Goal: Task Accomplishment & Management: Use online tool/utility

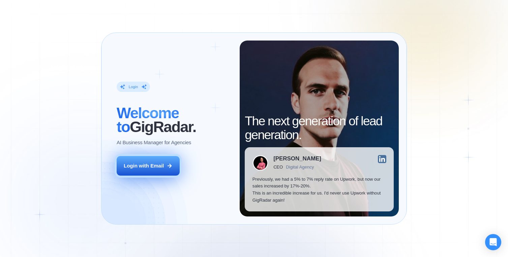
click at [159, 157] on button "Login with Email" at bounding box center [148, 166] width 63 height 20
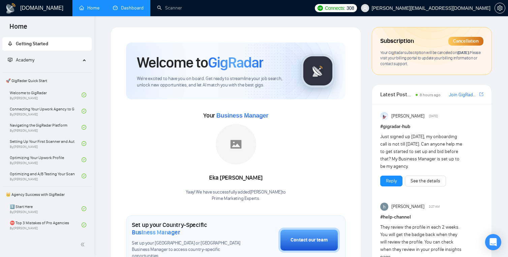
click at [129, 11] on link "Dashboard" at bounding box center [128, 8] width 31 height 6
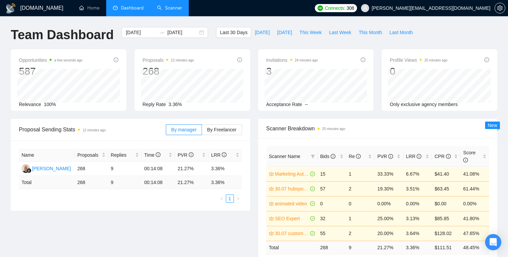
click at [174, 8] on link "Scanner" at bounding box center [169, 8] width 25 height 6
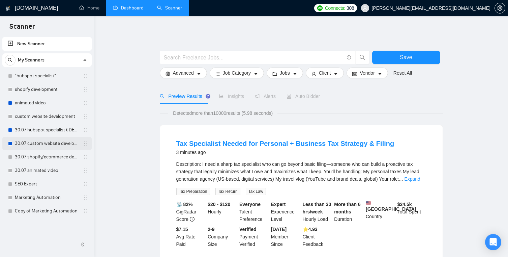
click at [70, 145] on link "30.07 custom website development" at bounding box center [47, 143] width 64 height 13
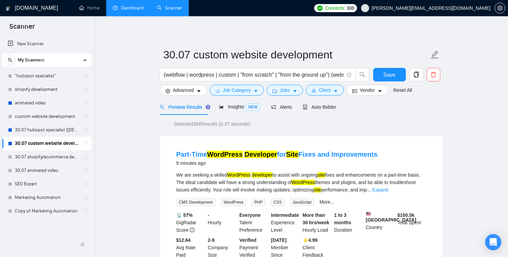
click at [327, 98] on form "30.07 custom website development (webflow | wordpress | custom | "from scratch"…" at bounding box center [301, 71] width 283 height 55
click at [327, 105] on span "Auto Bidder" at bounding box center [319, 106] width 33 height 5
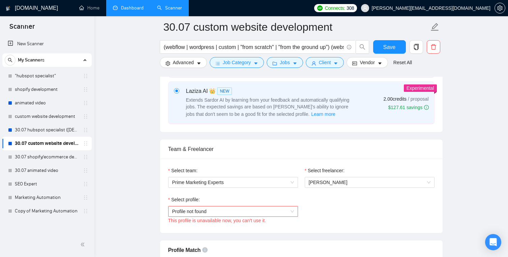
scroll to position [277, 0]
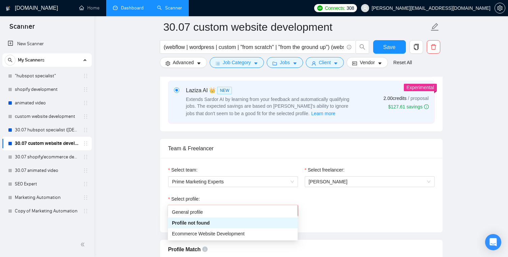
click at [283, 205] on span "Profile not found" at bounding box center [233, 210] width 122 height 10
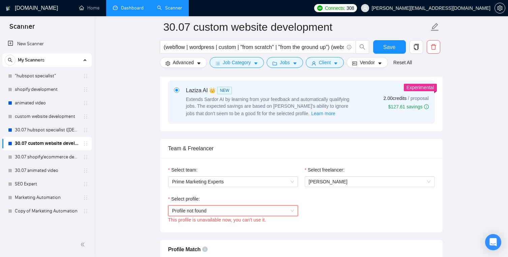
scroll to position [277, 0]
click at [68, 132] on link "30.07 hubspot specialist ([DEMOGRAPHIC_DATA] - not for residents)" at bounding box center [47, 129] width 64 height 13
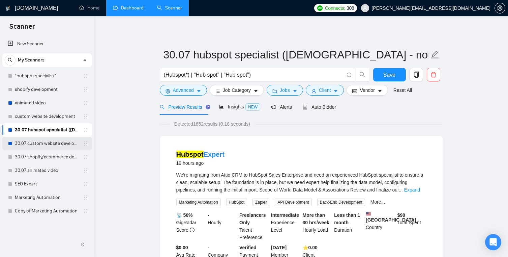
click at [70, 148] on link "30.07 custom website development" at bounding box center [47, 143] width 64 height 13
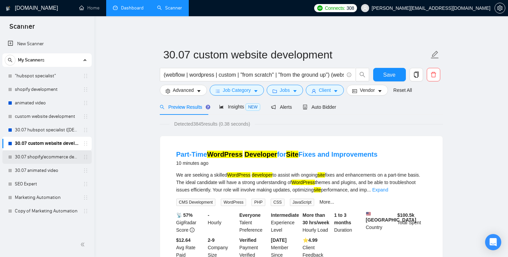
click at [68, 160] on link "30.07 shopify/ecommerce development (worldwide)" at bounding box center [47, 156] width 64 height 13
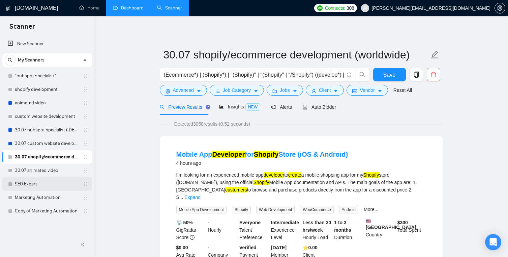
click at [57, 183] on link "SEO Expert" at bounding box center [47, 183] width 64 height 13
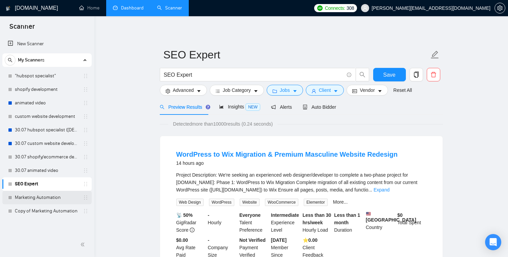
click at [59, 199] on link "Marketing Automation" at bounding box center [47, 197] width 64 height 13
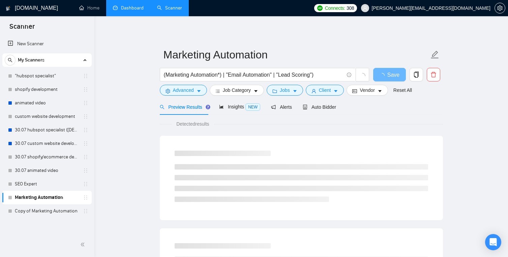
click at [59, 199] on link "Marketing Automation" at bounding box center [47, 197] width 64 height 13
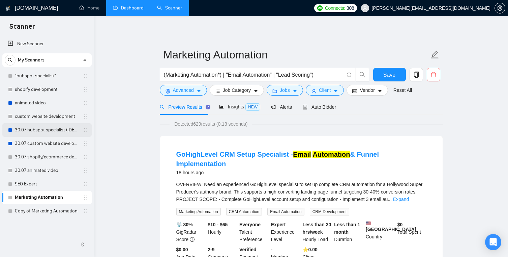
click at [50, 136] on link "30.07 hubspot specialist ([DEMOGRAPHIC_DATA] - not for residents)" at bounding box center [47, 129] width 64 height 13
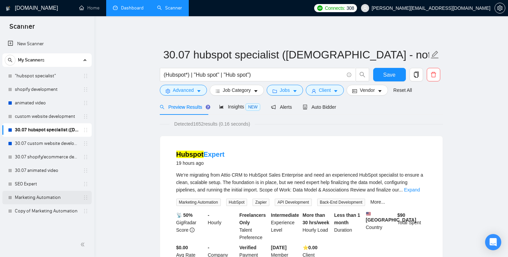
click at [66, 199] on link "Marketing Automation" at bounding box center [47, 197] width 64 height 13
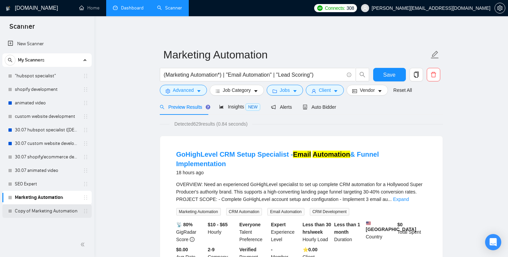
click at [60, 216] on link "Copy of Marketing Automation" at bounding box center [47, 210] width 64 height 13
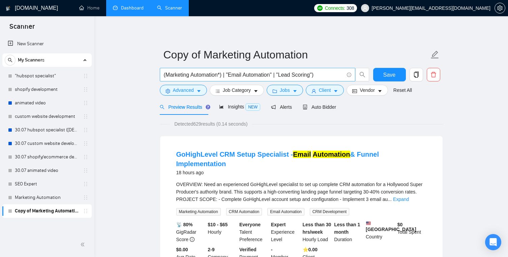
click at [223, 74] on input "(Marketing Automation*) | "Email Automation" | "Lead Scoring")" at bounding box center [254, 75] width 180 height 8
click at [221, 76] on input "(Marketing Automation*) | "Email Automation" | "Lead Scoring")" at bounding box center [254, 75] width 180 height 8
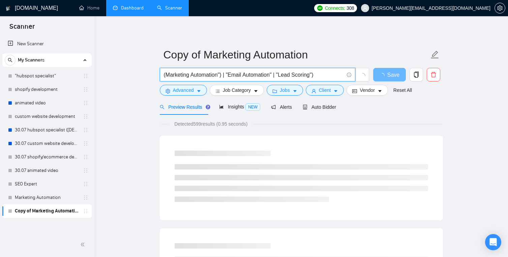
click at [168, 75] on input "(Marketing Automation") | "Email Automation" | "Lead Scoring")" at bounding box center [254, 75] width 180 height 8
click at [167, 75] on input "(Marketing Automation") | "Email Automation" | "Lead Scoring")" at bounding box center [254, 75] width 180 height 8
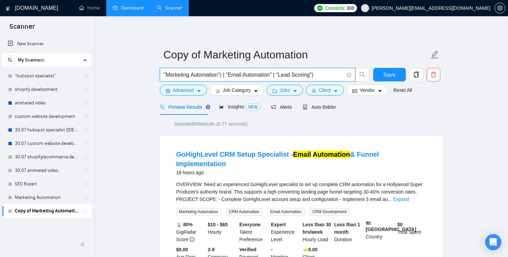
click at [222, 74] on input ""Marketing Automation") | "Email Automation" | "Lead Scoring")" at bounding box center [254, 75] width 180 height 8
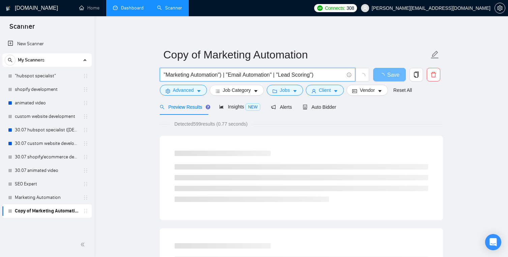
click at [223, 74] on input ""Marketing Automation") | "Email Automation" | "Lead Scoring")" at bounding box center [254, 75] width 180 height 8
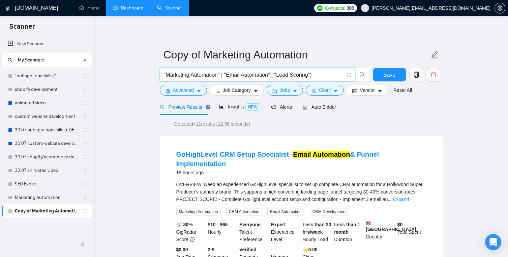
click at [322, 75] on input ""Marketing Automation" | "Email Automation" | "Lead Scoring")" at bounding box center [254, 75] width 180 height 8
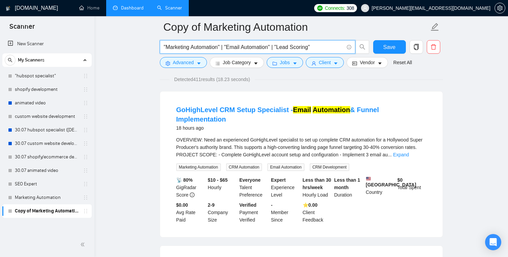
scroll to position [57, 0]
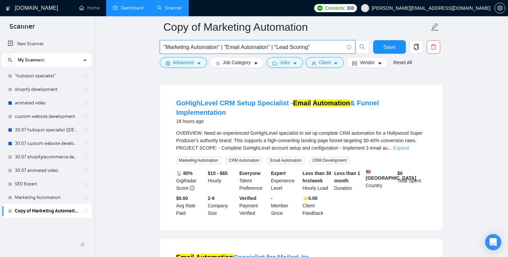
type input ""Marketing Automation" | "Email Automation" | "Lead Scoring""
click at [409, 145] on link "Expand" at bounding box center [401, 147] width 16 height 5
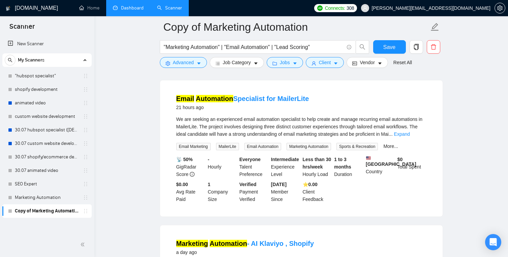
scroll to position [319, 0]
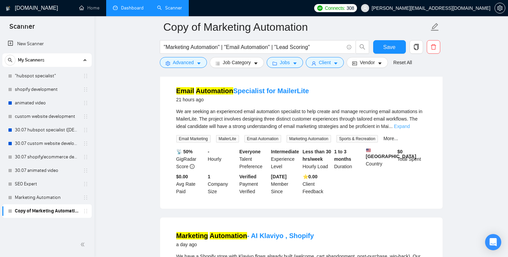
click at [410, 123] on link "Expand" at bounding box center [402, 125] width 16 height 5
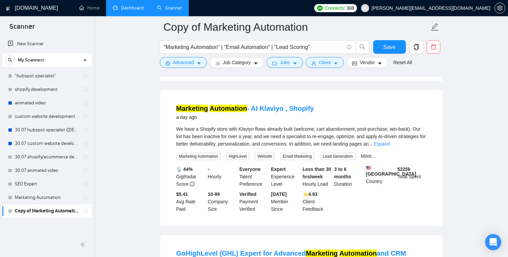
scroll to position [470, 0]
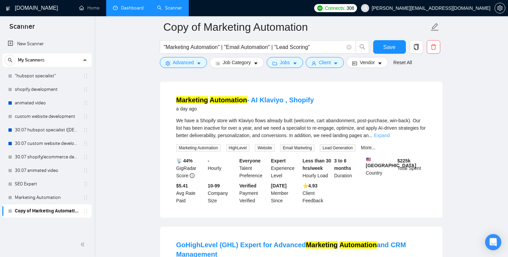
click at [390, 134] on link "Expand" at bounding box center [382, 135] width 16 height 5
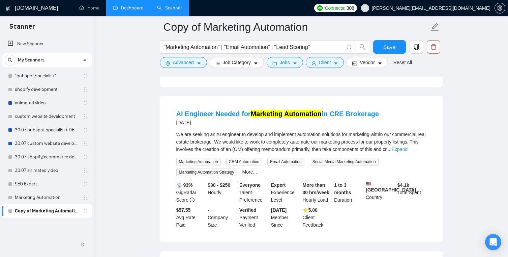
scroll to position [793, 0]
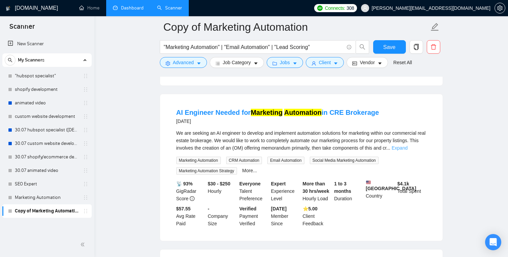
click at [408, 150] on link "Expand" at bounding box center [400, 147] width 16 height 5
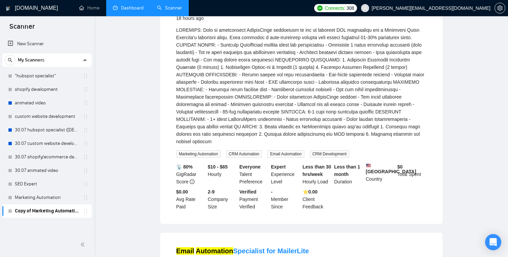
scroll to position [0, 0]
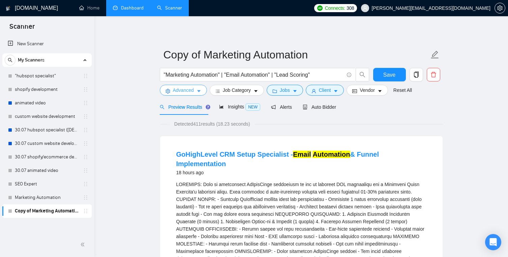
click at [186, 88] on span "Advanced" at bounding box center [183, 89] width 21 height 7
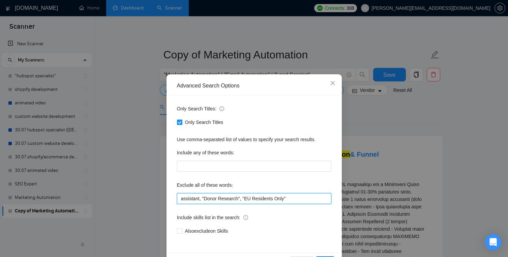
click at [238, 200] on input "assistant, "Donor Research", "EU Residents Only"" at bounding box center [254, 198] width 155 height 11
click at [304, 199] on input "assistant, "Donor Research", "EU Residents Only"" at bounding box center [254, 198] width 155 height 11
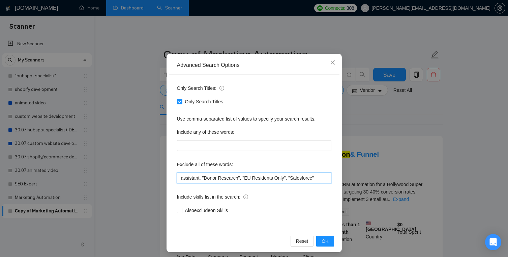
scroll to position [24, 0]
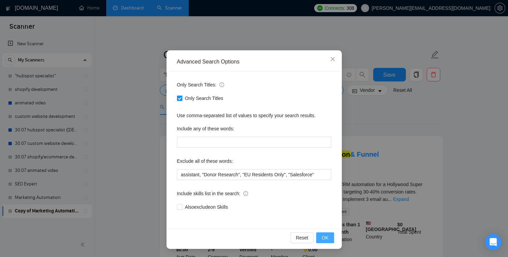
click at [323, 237] on span "OK" at bounding box center [325, 237] width 7 height 7
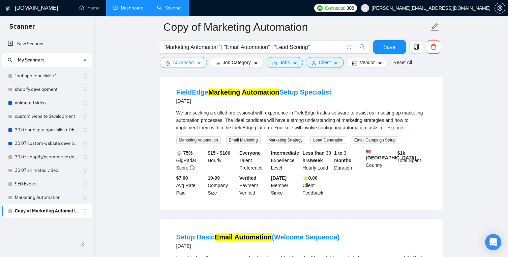
scroll to position [1114, 0]
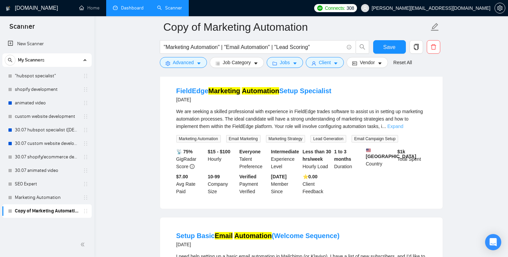
click at [403, 129] on link "Expand" at bounding box center [396, 125] width 16 height 5
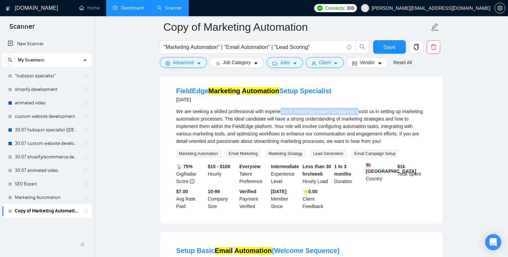
drag, startPoint x: 283, startPoint y: 128, endPoint x: 360, endPoint y: 133, distance: 77.1
click at [362, 131] on div "We are seeking a skilled professional with experience in FieldEdge trades softw…" at bounding box center [301, 126] width 250 height 37
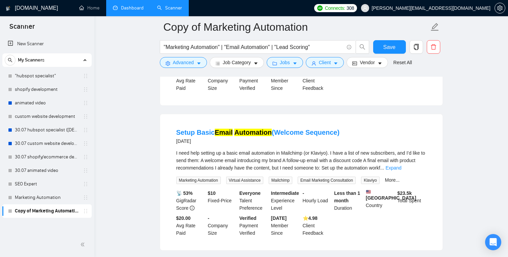
scroll to position [1257, 0]
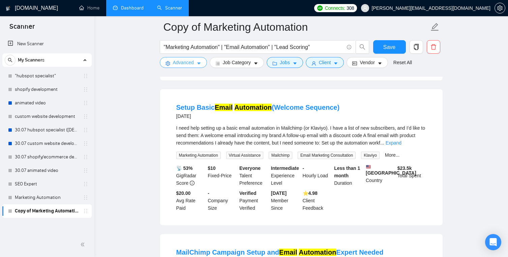
click at [182, 64] on span "Advanced" at bounding box center [183, 62] width 21 height 7
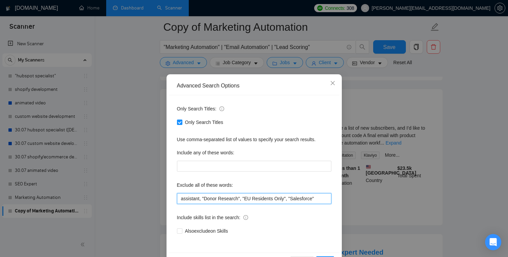
click at [322, 199] on input "assistant, "Donor Research", "EU Residents Only", "Salesforce"" at bounding box center [254, 198] width 155 height 11
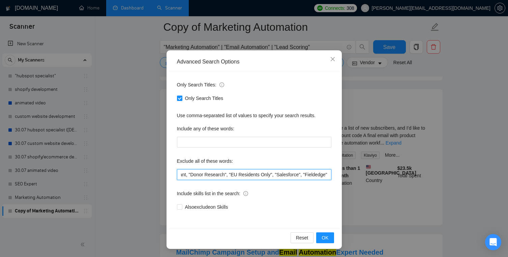
scroll to position [869, 0]
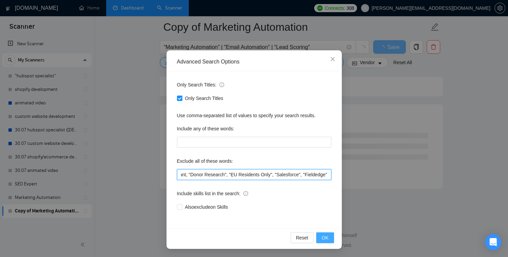
type input "assistant, "Donor Research", "EU Residents Only", "Salesforce", "Fieldedge""
click at [328, 241] on span "OK" at bounding box center [325, 237] width 7 height 7
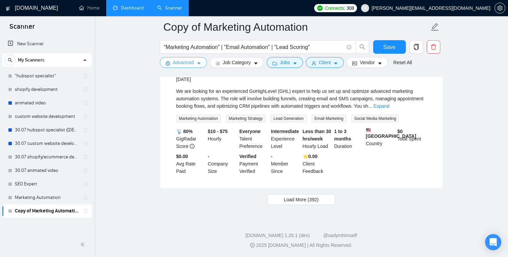
scroll to position [1455, 0]
click at [319, 203] on span "Load More (392)" at bounding box center [301, 199] width 35 height 7
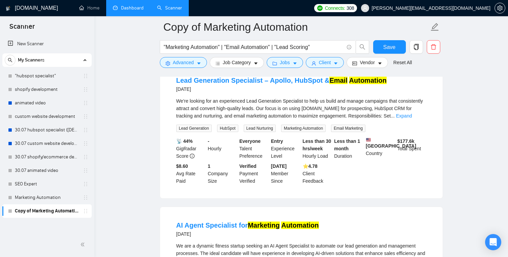
scroll to position [1574, 0]
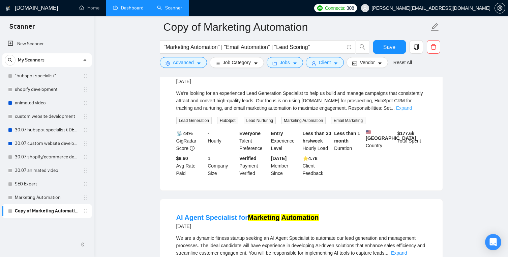
click at [412, 111] on link "Expand" at bounding box center [404, 107] width 16 height 5
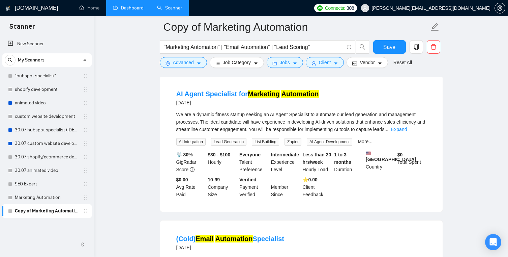
scroll to position [1774, 0]
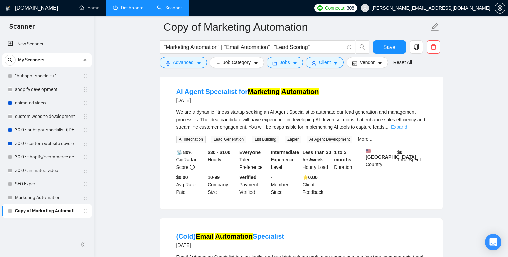
click at [407, 130] on link "Expand" at bounding box center [399, 126] width 16 height 5
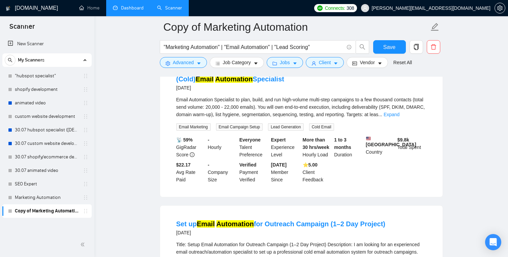
scroll to position [1947, 0]
click at [400, 117] on link "Expand" at bounding box center [392, 113] width 16 height 5
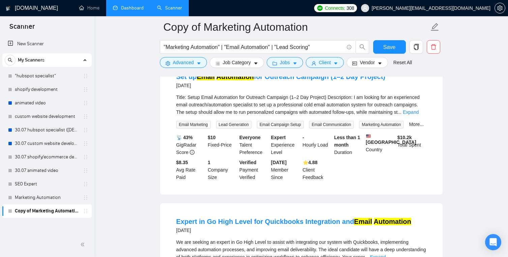
scroll to position [2113, 0]
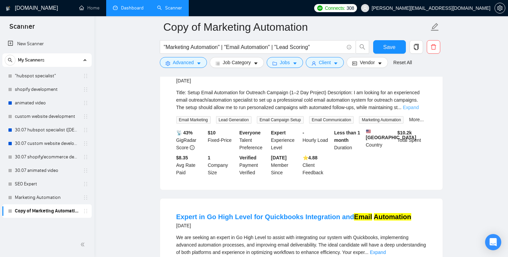
click at [417, 110] on link "Expand" at bounding box center [411, 107] width 16 height 5
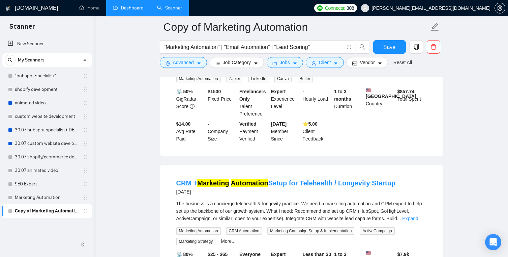
scroll to position [2669, 0]
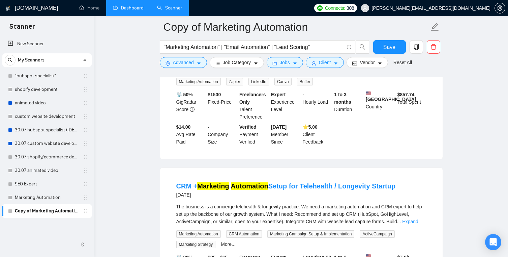
click at [416, 73] on div "Build a no-code automation system using tools such as: ChatGPT Pro / OpenAI API…" at bounding box center [301, 62] width 250 height 22
click at [413, 72] on link "Expand" at bounding box center [405, 68] width 16 height 5
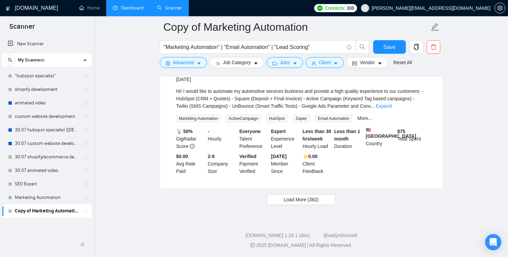
scroll to position [3243, 0]
click at [392, 109] on link "Expand" at bounding box center [384, 105] width 16 height 5
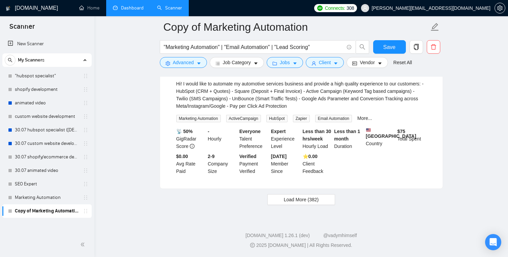
scroll to position [3281, 0]
click at [316, 201] on span "Load More (382)" at bounding box center [301, 199] width 35 height 7
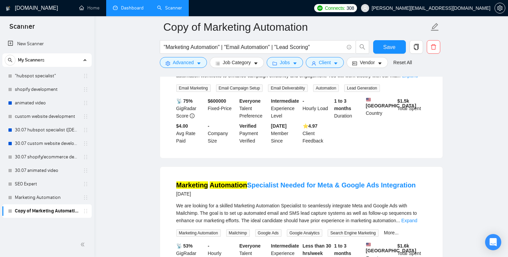
scroll to position [3541, 0]
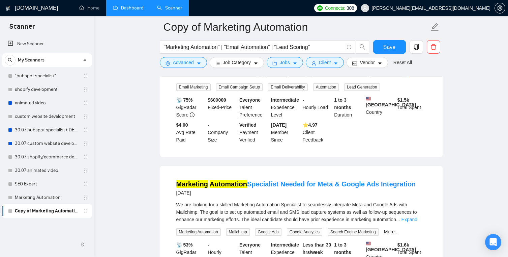
click at [418, 77] on link "Expand" at bounding box center [410, 74] width 16 height 5
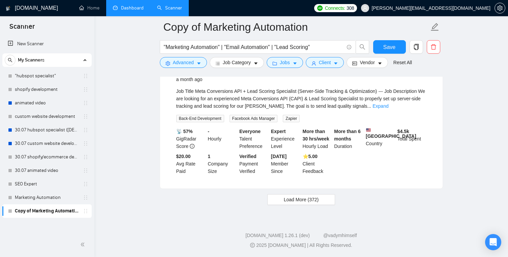
scroll to position [4772, 0]
click at [389, 109] on link "Expand" at bounding box center [381, 105] width 16 height 5
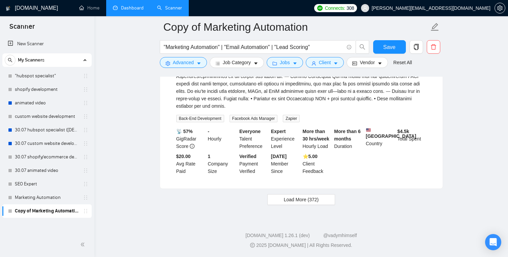
scroll to position [4939, 0]
click at [291, 202] on span "Load More (372)" at bounding box center [301, 199] width 35 height 7
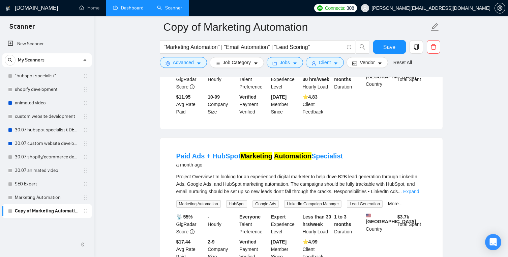
scroll to position [5511, 0]
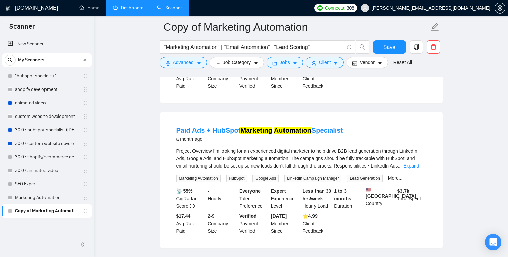
click at [402, 24] on link "Expand" at bounding box center [394, 20] width 16 height 5
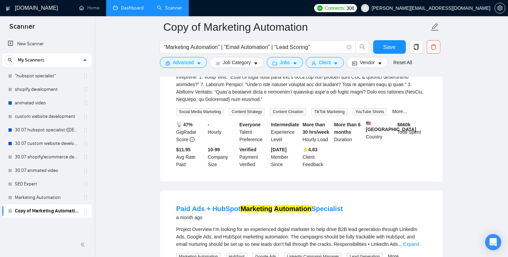
scroll to position [5516, 0]
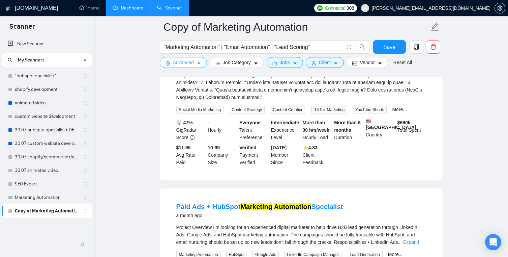
click at [191, 66] on span "Advanced" at bounding box center [183, 62] width 21 height 7
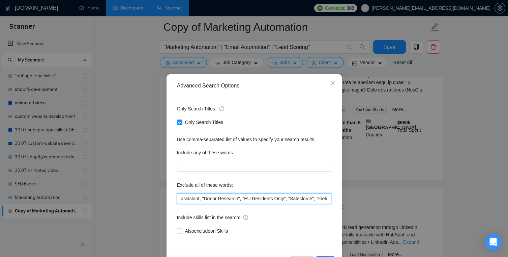
scroll to position [0, 17]
drag, startPoint x: 321, startPoint y: 197, endPoint x: 357, endPoint y: 200, distance: 36.2
click at [357, 200] on div "Advanced Search Options Only Search Titles: Only Search Titles Use comma-separa…" at bounding box center [254, 128] width 508 height 257
click at [333, 85] on icon "close" at bounding box center [332, 82] width 5 height 5
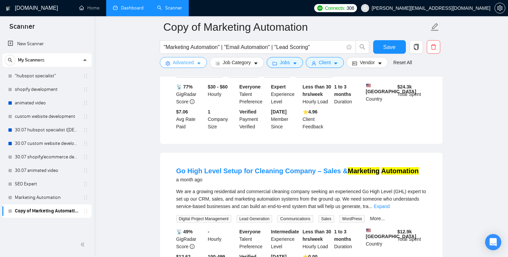
scroll to position [6036, 0]
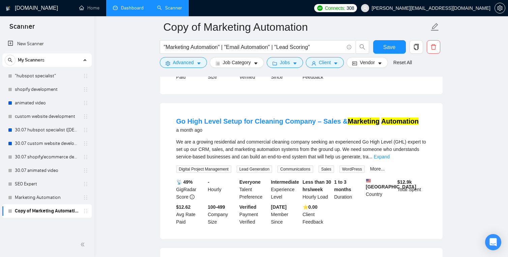
click at [414, 16] on div "I’m exploring a project and need to determine if it’s cost-effective before mov…" at bounding box center [301, 4] width 250 height 22
click at [415, 15] on span "I’m exploring a project and need to determine if it’s cost-effective before mov…" at bounding box center [301, 4] width 250 height 20
click at [421, 15] on span "I’m exploring a project and need to determine if it’s cost-effective before mov…" at bounding box center [301, 4] width 250 height 20
click at [404, 15] on link "Expand" at bounding box center [396, 11] width 16 height 5
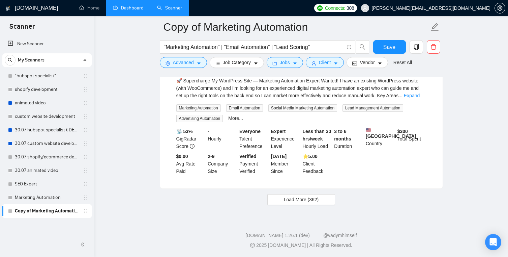
scroll to position [6565, 0]
click at [415, 98] on link "Expand" at bounding box center [412, 95] width 16 height 5
click at [304, 202] on span "Load More (362)" at bounding box center [301, 199] width 35 height 7
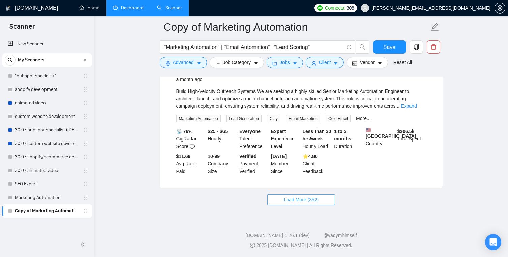
scroll to position [8253, 0]
click at [425, 98] on div "Build High-Velocity Outreach Systems We are seeking a highly skilled Senior Mar…" at bounding box center [301, 98] width 250 height 22
click at [417, 103] on link "Expand" at bounding box center [409, 105] width 16 height 5
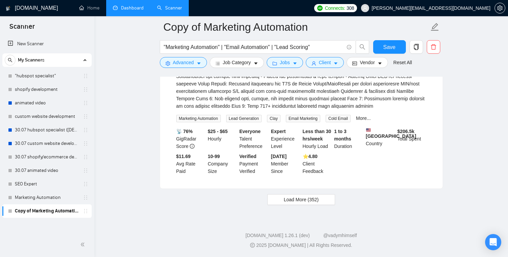
scroll to position [8379, 0]
click at [309, 200] on span "Load More (352)" at bounding box center [301, 199] width 35 height 7
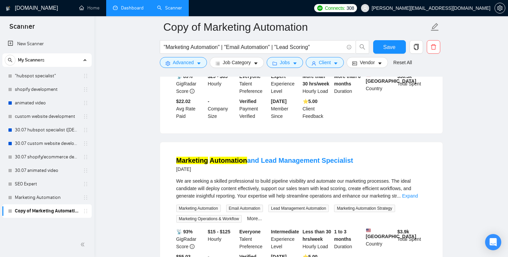
scroll to position [8638, 0]
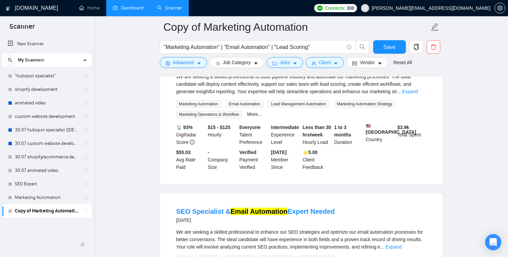
scroll to position [8796, 0]
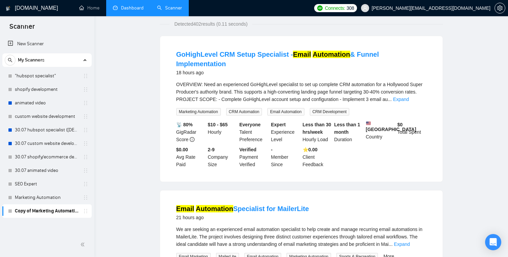
scroll to position [0, 0]
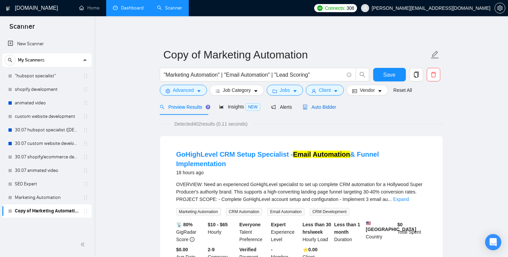
click at [323, 104] on div "Auto Bidder" at bounding box center [319, 106] width 33 height 7
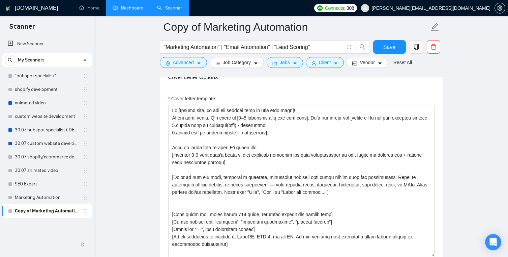
scroll to position [757, 0]
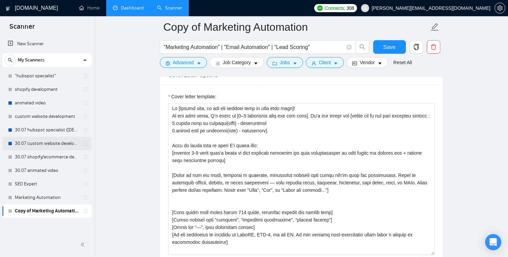
click at [45, 145] on link "30.07 custom website development" at bounding box center [47, 143] width 64 height 13
click at [396, 47] on button "Save" at bounding box center [389, 46] width 33 height 13
click at [40, 145] on link "30.07 custom website development" at bounding box center [47, 143] width 64 height 13
click at [51, 139] on link "30.07 custom website development" at bounding box center [47, 143] width 64 height 13
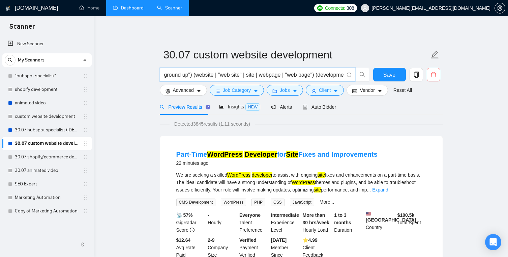
scroll to position [0, 178]
drag, startPoint x: 263, startPoint y: 76, endPoint x: 353, endPoint y: 76, distance: 89.7
click at [353, 75] on span "(webflow | wordpress | custom | "from scratch" | "from the ground up") (website…" at bounding box center [258, 74] width 196 height 13
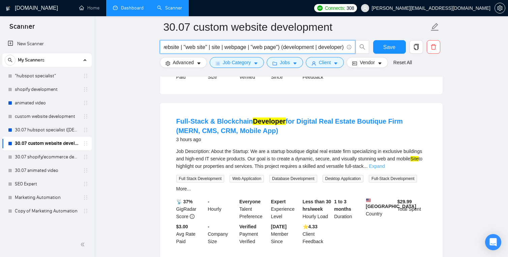
scroll to position [0, 0]
click at [385, 169] on link "Expand" at bounding box center [377, 165] width 16 height 5
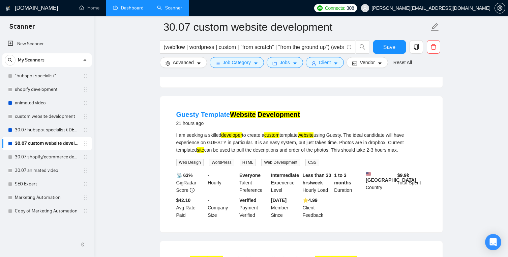
scroll to position [1325, 0]
click at [341, 153] on div "I am seeking a skilled developer to create a custom template website using Gues…" at bounding box center [301, 142] width 250 height 22
drag, startPoint x: 337, startPoint y: 165, endPoint x: 350, endPoint y: 165, distance: 12.2
click at [350, 153] on div "I am seeking a skilled developer to create a custom template website using Gues…" at bounding box center [301, 142] width 250 height 22
click at [349, 153] on div "I am seeking a skilled developer to create a custom template website using Gues…" at bounding box center [301, 142] width 250 height 22
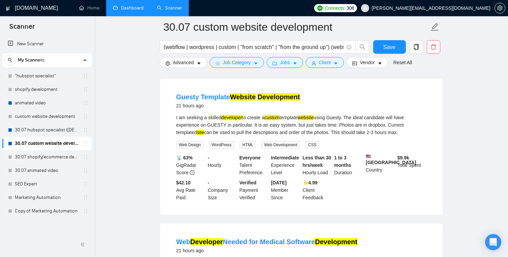
scroll to position [1347, 0]
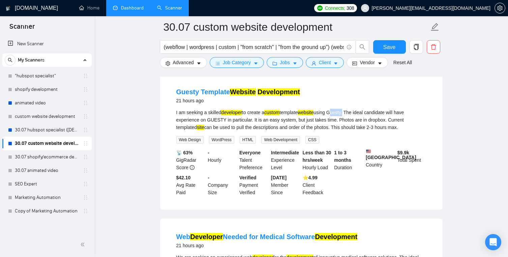
drag, startPoint x: 338, startPoint y: 144, endPoint x: 354, endPoint y: 145, distance: 15.6
click at [354, 131] on div "I am seeking a skilled developer to create a custom template website using Gues…" at bounding box center [301, 120] width 250 height 22
copy div "Guesty"
click at [191, 65] on span "Advanced" at bounding box center [183, 62] width 21 height 7
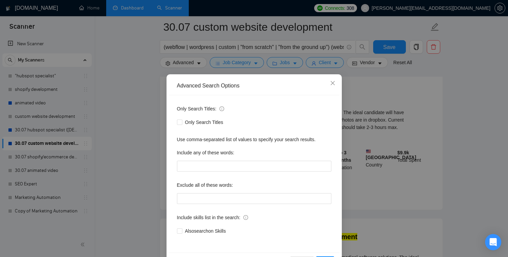
click at [226, 205] on div "Only Search Titles: Only Search Titles Use comma-separated list of values to sp…" at bounding box center [254, 173] width 171 height 157
click at [226, 202] on input "text" at bounding box center [254, 198] width 155 height 11
paste input "Guesty"
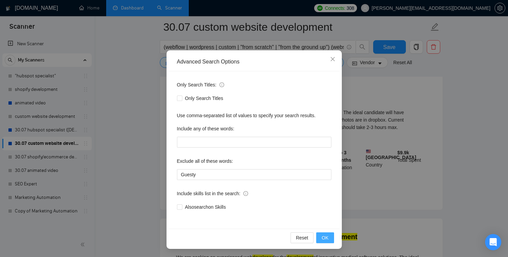
click at [329, 242] on button "OK" at bounding box center [325, 237] width 18 height 11
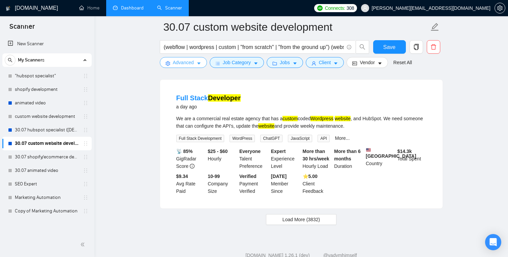
scroll to position [1416, 0]
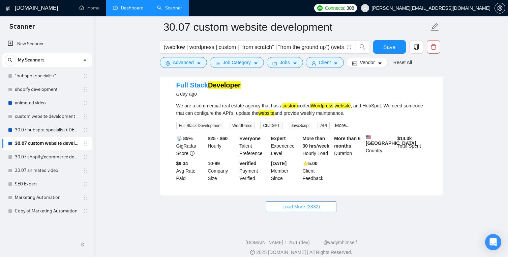
click at [306, 212] on button "Load More (3832)" at bounding box center [301, 206] width 71 height 11
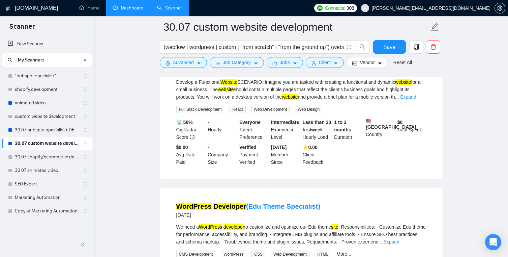
scroll to position [2180, 0]
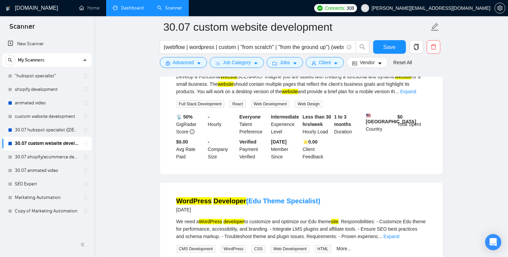
click at [415, 95] on div "Develop a Functional Website SCENARIO: Imagine you are tasked with creating a f…" at bounding box center [301, 84] width 250 height 22
click at [415, 94] on link "Expand" at bounding box center [408, 91] width 16 height 5
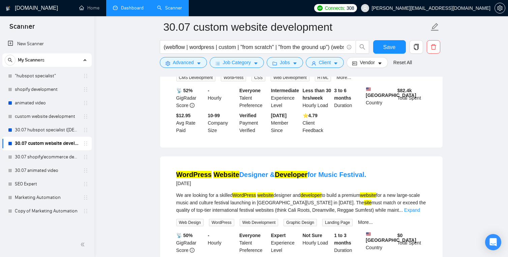
scroll to position [2790, 0]
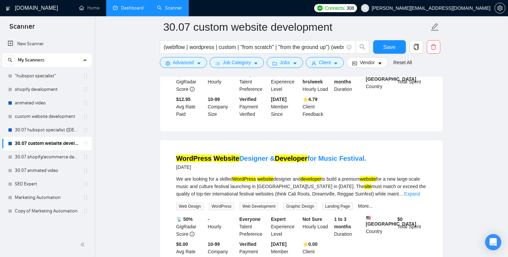
click at [425, 53] on div "We need a WordPress developer to customize and optimize our Edu theme site . Re…" at bounding box center [301, 41] width 250 height 22
click at [399, 52] on link "Expand" at bounding box center [392, 48] width 16 height 5
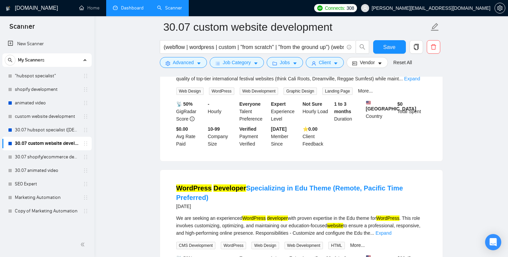
scroll to position [2930, 0]
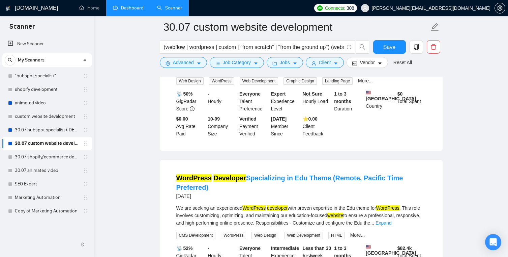
click at [420, 71] on link "Expand" at bounding box center [413, 68] width 16 height 5
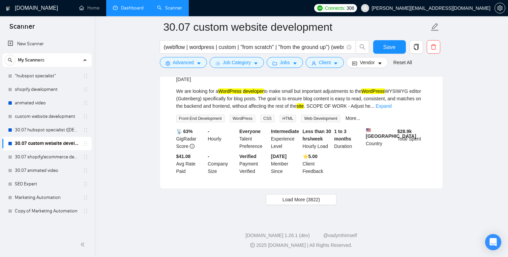
scroll to position [3619, 0]
click at [297, 200] on span "Load More (3822)" at bounding box center [301, 199] width 37 height 7
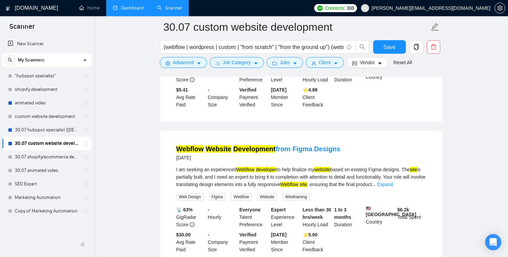
scroll to position [3733, 0]
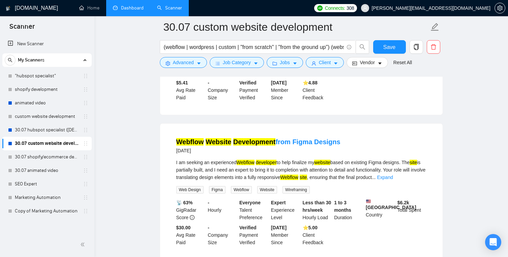
click at [402, 35] on link "Expand" at bounding box center [394, 32] width 16 height 5
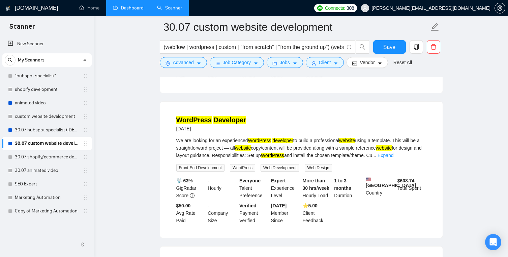
scroll to position [4485, 0]
click at [191, 62] on span "Advanced" at bounding box center [183, 62] width 21 height 7
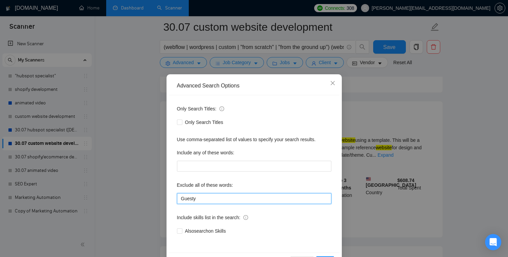
click at [260, 199] on input "Guesty" at bounding box center [254, 198] width 155 height 11
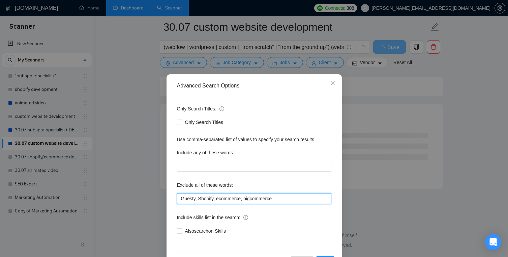
scroll to position [1459, 0]
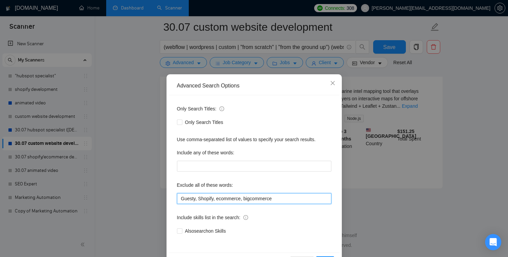
click at [219, 196] on input "Guesty, Shopify, ecommerce, bigcommerce" at bounding box center [254, 198] width 155 height 11
click at [243, 199] on input "Guesty, Shopify, ecommerce, bigcommerce" at bounding box center [254, 198] width 155 height 11
click at [282, 198] on input "Guesty, Shopify, ecommerce, bigcommerce" at bounding box center [254, 198] width 155 height 11
click at [300, 199] on input "Guesty, Shopify, ecommerce, bigcommerce, e commerce, e-commerce" at bounding box center [254, 198] width 155 height 11
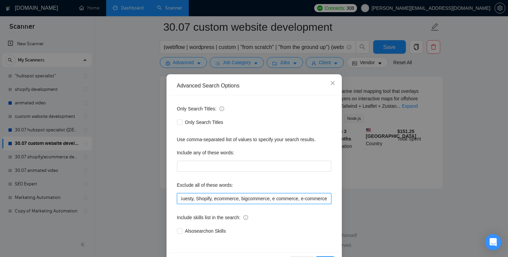
scroll to position [869, 0]
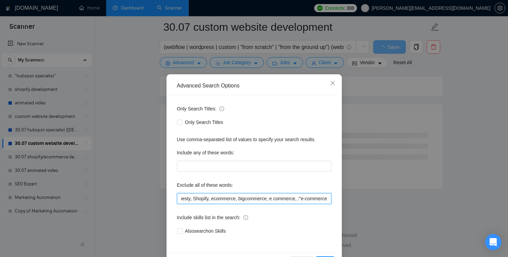
click at [325, 202] on input "Guesty, Shopify, ecommerce, bigcommerce, e commerce, :"e-commerce" at bounding box center [254, 198] width 155 height 11
drag, startPoint x: 324, startPoint y: 199, endPoint x: 342, endPoint y: 200, distance: 17.6
click at [342, 200] on div "Advanced Search Options Only Search Titles: Only Search Titles Use comma-separa…" at bounding box center [254, 128] width 508 height 257
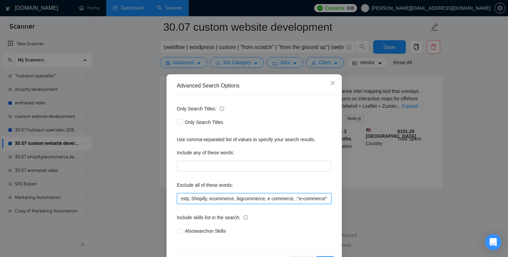
scroll to position [0, 12]
click at [265, 198] on input "Guesty, Shopify, ecommerce, bigcommerce, e commerce, :"e-commerce"" at bounding box center [254, 198] width 155 height 11
click at [294, 198] on input "Guesty, Shopify, ecommerce, bigcommerce, "e commerce, :"e-commerce"" at bounding box center [254, 198] width 155 height 11
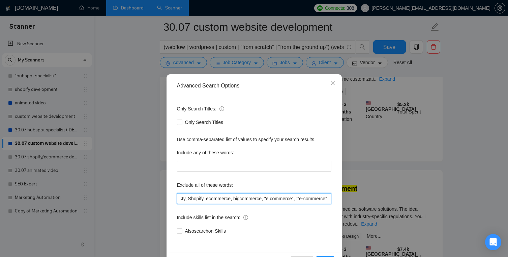
scroll to position [1459, 0]
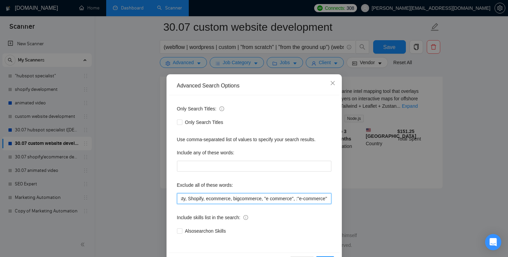
click at [263, 199] on input "Guesty, Shopify, ecommerce, bigcommerce, "e commerce", :"e-commerce"" at bounding box center [254, 198] width 155 height 11
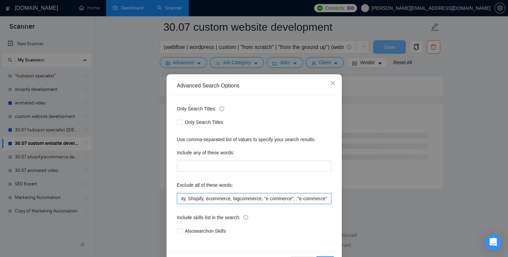
scroll to position [869, 0]
click at [262, 199] on input "Guesty, Shopify, ecommerce, bigcommerce, "e commerce", :"e-commerce"" at bounding box center [254, 198] width 155 height 11
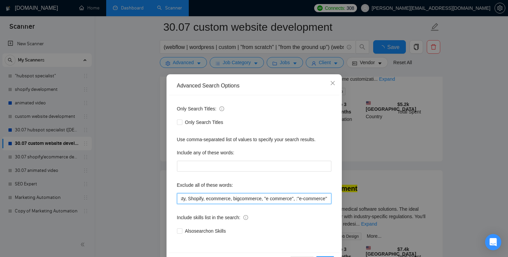
scroll to position [1459, 0]
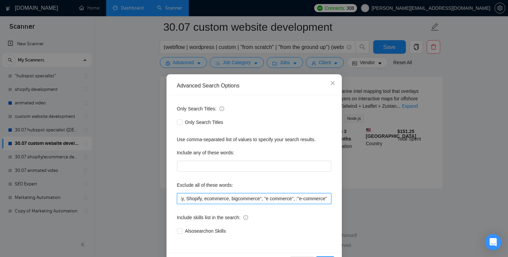
click at [233, 197] on input "Guesty, Shopify, ecommerce, bigcommerce", "e commerce", :"e-commerce"" at bounding box center [254, 198] width 155 height 11
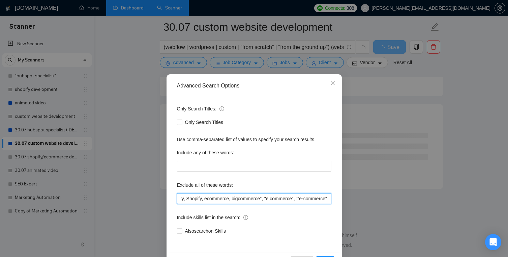
scroll to position [869, 0]
click at [233, 198] on input "Guesty, Shopify, ecommerce, bigcommerce", "e commerce", :"e-commerce"" at bounding box center [254, 198] width 155 height 11
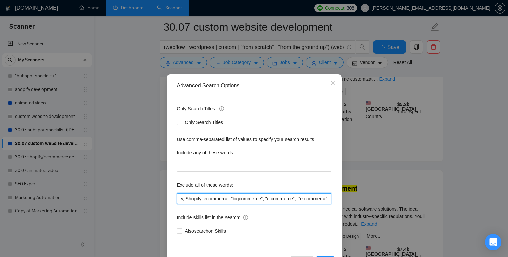
scroll to position [1459, 0]
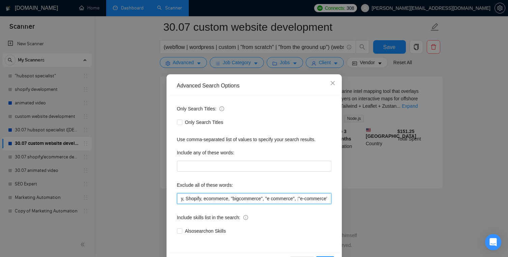
click at [227, 198] on input "Guesty, Shopify, ecommerce, "bigcommerce", "e commerce", :"e-commerce"" at bounding box center [254, 198] width 155 height 11
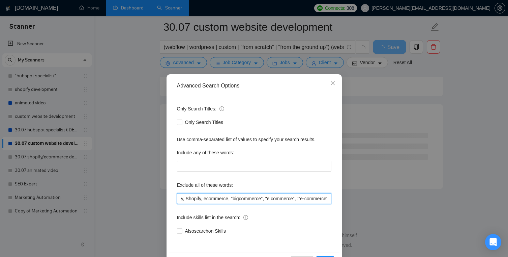
click at [229, 198] on input "Guesty, Shopify, ecommerce, "bigcommerce", "e commerce", :"e-commerce"" at bounding box center [254, 198] width 155 height 11
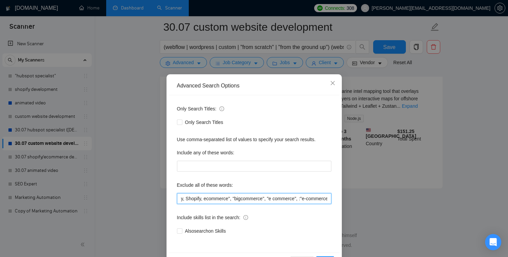
scroll to position [869, 0]
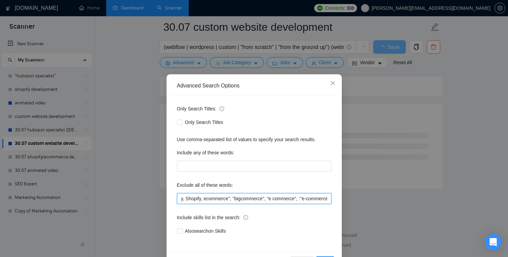
click at [203, 199] on input "Guesty, Shopify, ecommerce", "bigcommerce", "e commerce", :"e-commerce"" at bounding box center [254, 198] width 155 height 11
click at [204, 199] on input "Guesty, Shopify, ecommerce", "bigcommerce", "e commerce", :"e-commerce"" at bounding box center [254, 198] width 155 height 11
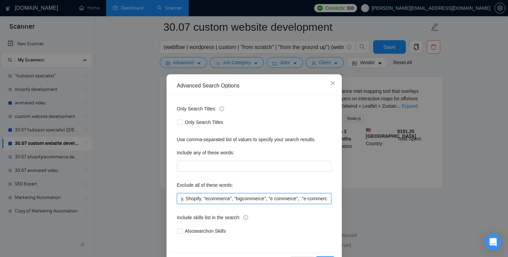
click at [202, 198] on input "Guesty, Shopify, "ecommerce", "bigcommerce", "e commerce", :"e-commerce"" at bounding box center [254, 198] width 155 height 11
click at [186, 199] on input "Guesty, Shopify", "ecommerce", "bigcommerce", "e commerce", :"e-commerce"" at bounding box center [254, 198] width 155 height 11
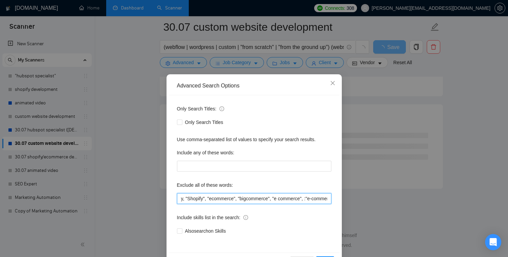
scroll to position [0, 0]
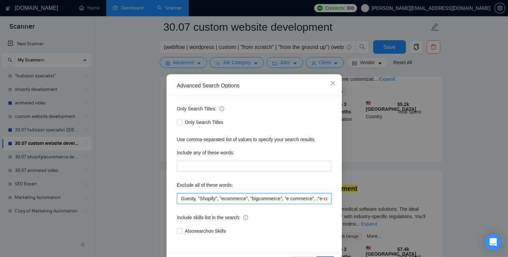
drag, startPoint x: 193, startPoint y: 198, endPoint x: 154, endPoint y: 198, distance: 38.8
click at [154, 198] on div "Advanced Search Options Only Search Titles: Only Search Titles Use comma-separa…" at bounding box center [254, 128] width 508 height 257
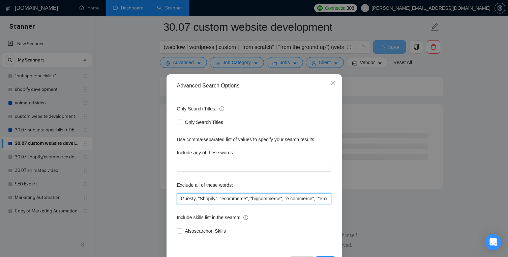
click at [182, 200] on input "Guesty, "Shopify", "ecommerce", "bigcommerce", "e commerce", :"e-commerce"" at bounding box center [254, 198] width 155 height 11
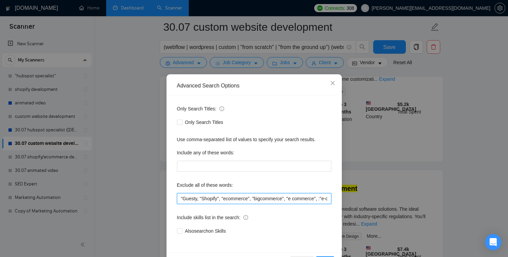
click at [197, 200] on input ""Guesty, "Shopify", "ecommerce", "bigcommerce", "e commerce", :"e-commerce"" at bounding box center [254, 198] width 155 height 11
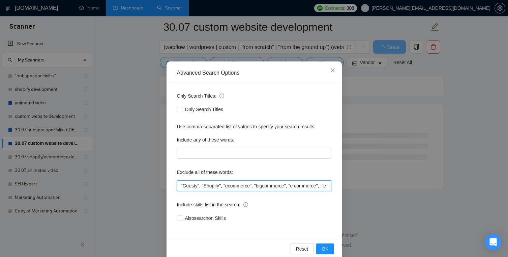
scroll to position [24, 0]
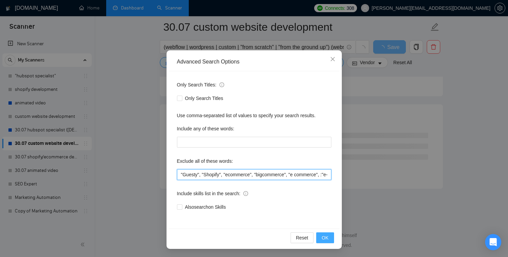
type input ""Guesty", "Shopify", "ecommerce", "bigcommerce", "e commerce", :"e-commerce""
click at [324, 235] on span "OK" at bounding box center [325, 237] width 7 height 7
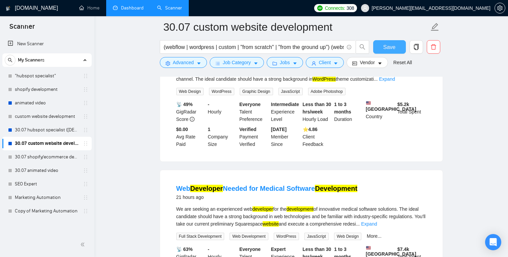
click at [396, 51] on button "Save" at bounding box center [389, 46] width 33 height 13
click at [65, 160] on link "30.07 shopify/ecommerce development (worldwide)" at bounding box center [47, 156] width 64 height 13
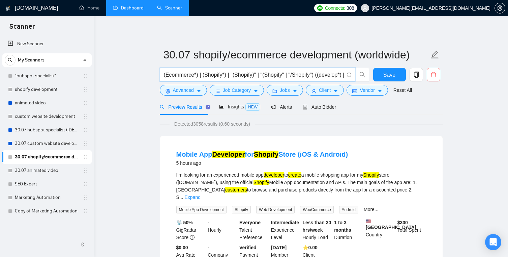
drag, startPoint x: 322, startPoint y: 75, endPoint x: 99, endPoint y: 83, distance: 223.8
click at [230, 77] on input "(Ecommerce*) | (Shopify*) | "(Shopify)" | "(Shopify" | "/Shopify") ((develop*) …" at bounding box center [254, 75] width 180 height 8
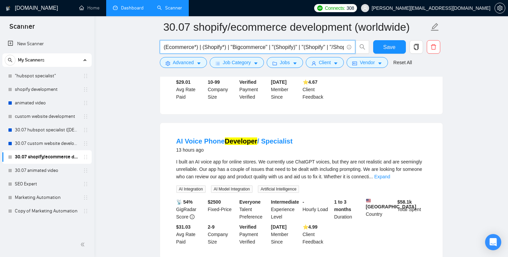
scroll to position [316, 0]
type input "(Ecommerce*) | (Shopify*) | "Bigcommerce" | "(Shopify)" | "(Shopify" | "/Shopif…"
click at [390, 173] on link "Expand" at bounding box center [382, 175] width 16 height 5
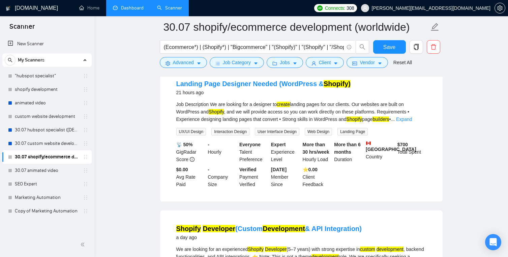
scroll to position [806, 0]
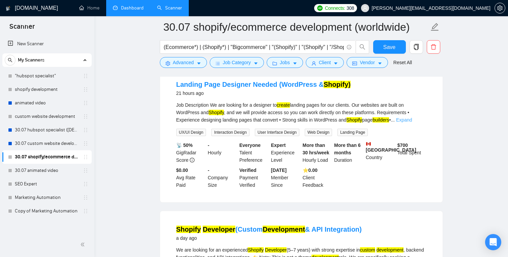
click at [412, 121] on link "Expand" at bounding box center [404, 119] width 16 height 5
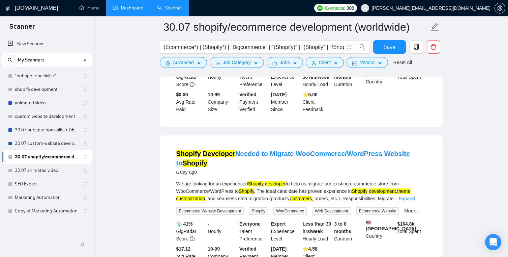
scroll to position [1087, 0]
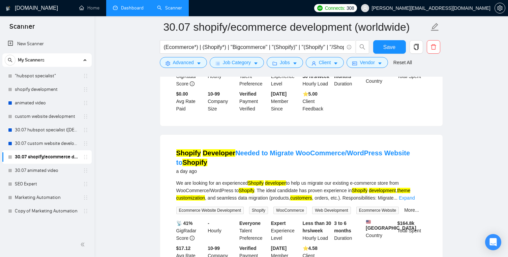
drag, startPoint x: 166, startPoint y: 158, endPoint x: 273, endPoint y: 160, distance: 106.6
click at [273, 160] on div "Shopify Developer Needed to Migrate WooCommerce/WordPress Website to Shopify a …" at bounding box center [301, 207] width 283 height 145
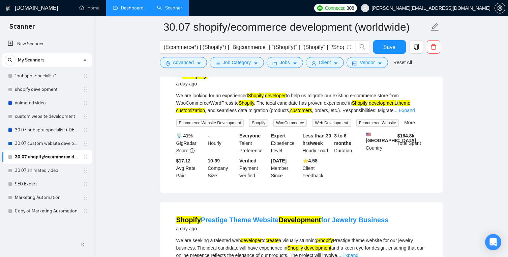
scroll to position [1145, 0]
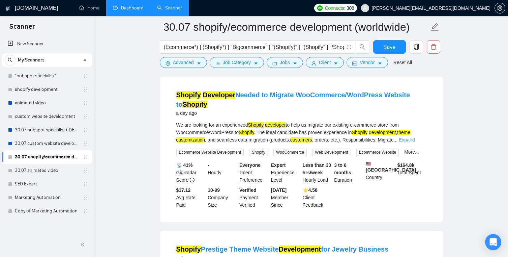
click at [413, 141] on link "Expand" at bounding box center [407, 139] width 16 height 5
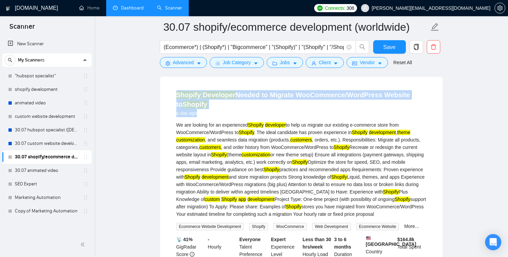
drag, startPoint x: 170, startPoint y: 93, endPoint x: 248, endPoint y: 113, distance: 80.8
click at [248, 113] on li "Shopify Developer Needed to Migrate WooCommerce/WordPress Website to Shopify a …" at bounding box center [301, 186] width 267 height 203
click at [248, 113] on div "a day ago" at bounding box center [301, 113] width 250 height 8
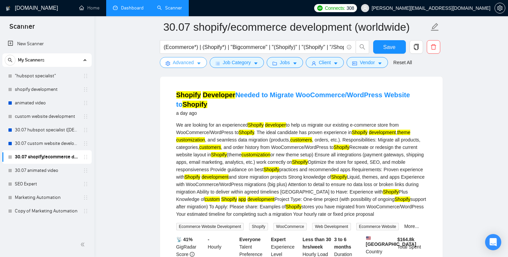
click at [194, 62] on span "Advanced" at bounding box center [183, 62] width 21 height 7
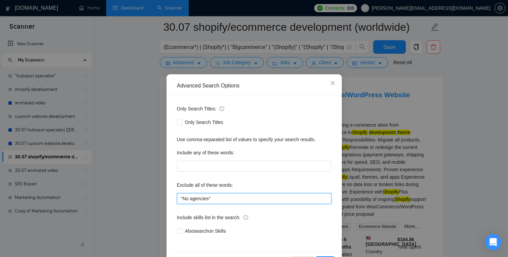
click at [254, 193] on input ""No agencies"" at bounding box center [254, 198] width 155 height 11
click at [254, 198] on input ""No agencies"" at bounding box center [254, 198] width 155 height 11
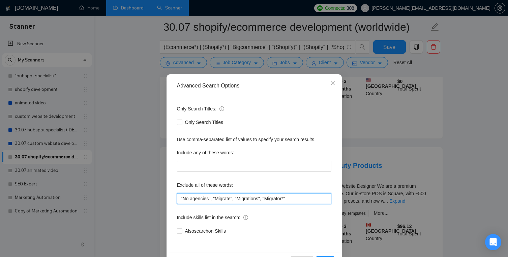
click at [231, 199] on input ""No agencies", "Migrate", "Migrations", "Migrator*"" at bounding box center [254, 198] width 155 height 11
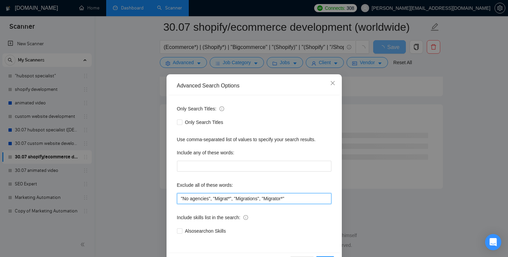
click at [234, 198] on input ""No agencies", "Migrat*", "Migrations", "Migrator*"" at bounding box center [254, 198] width 155 height 11
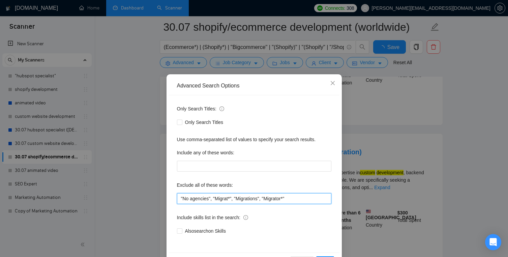
scroll to position [1145, 0]
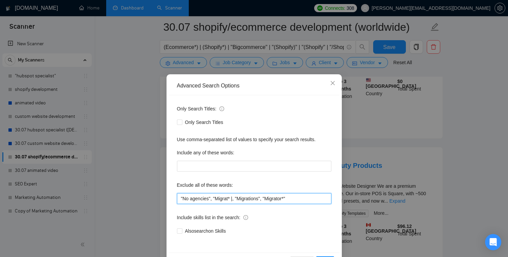
click at [213, 199] on input ""No agencies", "Migrat* |, "Migrations", "Migrator*"" at bounding box center [254, 198] width 155 height 11
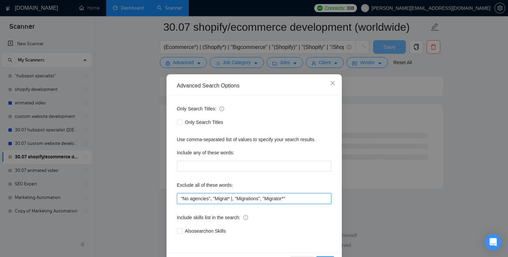
scroll to position [869, 0]
click at [215, 199] on input ""No agencies", "Migrat* |, "Migrations", "Migrator*"" at bounding box center [254, 198] width 155 height 11
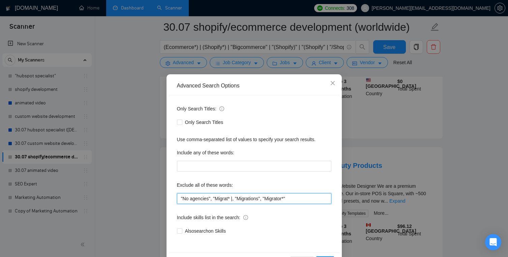
click at [235, 198] on input ""No agencies", "Migrat* |, "Migrations", "Migrator*"" at bounding box center [254, 198] width 155 height 11
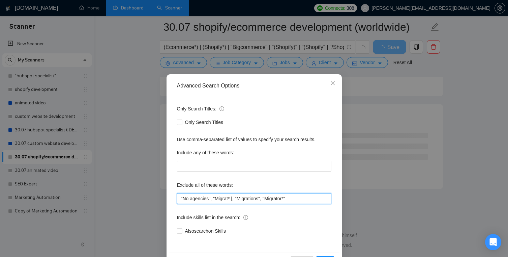
click at [235, 198] on input ""No agencies", "Migrat* |, "Migrations", "Migrator*"" at bounding box center [254, 198] width 155 height 11
click at [234, 198] on input ""No agencies", "Migrat* |, "Migrations", "Migrator*"" at bounding box center [254, 198] width 155 height 11
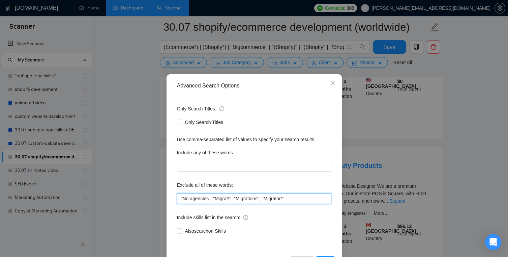
click at [314, 201] on input ""No agencies", "Migrat*", "Migrations", "Migrator*"" at bounding box center [254, 198] width 155 height 11
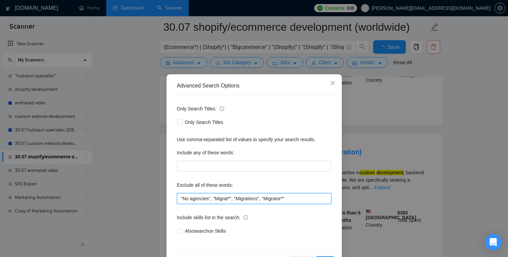
scroll to position [1145, 0]
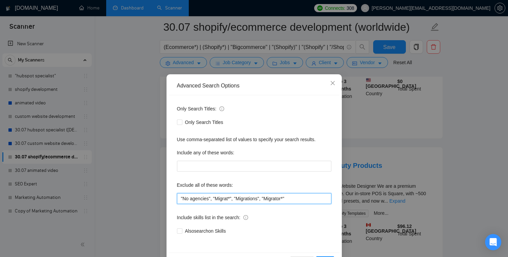
click at [214, 198] on input ""No agencies", "Migrat*", "Migrations", "Migrator*"" at bounding box center [254, 198] width 155 height 11
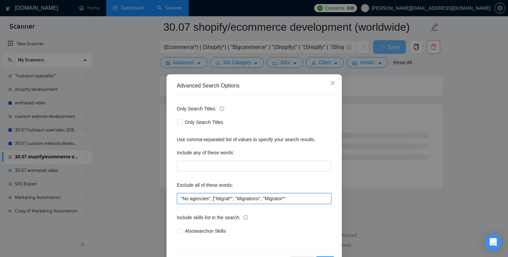
scroll to position [869, 0]
click at [235, 195] on input ""No agencies", ["Migrat*", "Migrations", "Migrator*"" at bounding box center [254, 198] width 155 height 11
click at [215, 200] on input ""No agencies", ["Migrat*"}, "Migrations", "Migrator*"" at bounding box center [254, 198] width 155 height 11
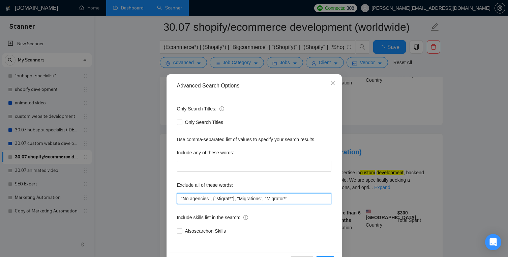
scroll to position [1145, 0]
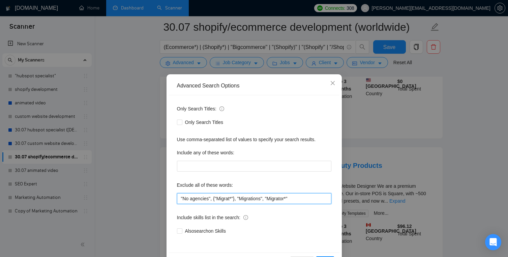
click at [234, 198] on input ""No agencies", {"Migrat*"}, "Migrations", "Migrator*"" at bounding box center [254, 198] width 155 height 11
click at [236, 198] on input ""No agencies", {"Migrat*"}, "Migrations", "Migrator*"" at bounding box center [254, 198] width 155 height 11
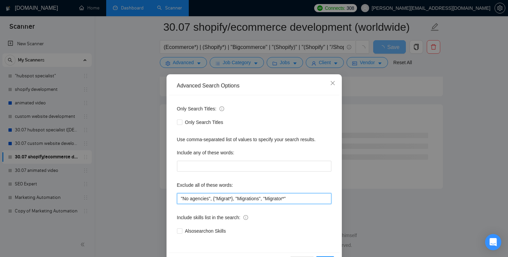
click at [218, 196] on input ""No agencies", {"Migrat*}, "Migrations", "Migrator*"" at bounding box center [254, 198] width 155 height 11
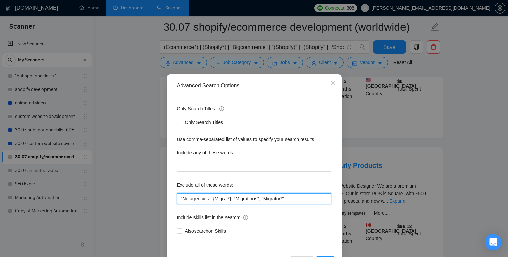
drag, startPoint x: 237, startPoint y: 198, endPoint x: 331, endPoint y: 201, distance: 93.8
click at [331, 201] on input ""No agencies", {Migrat*}, "Migrations", "Migrator*"" at bounding box center [254, 198] width 155 height 11
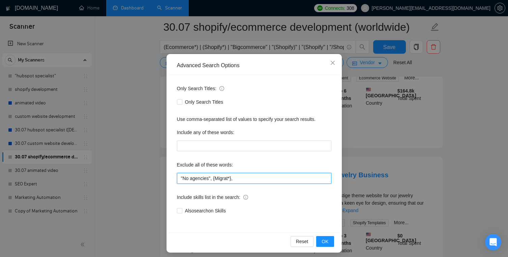
scroll to position [24, 0]
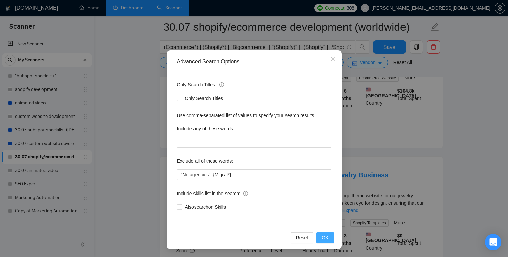
click at [331, 241] on button "OK" at bounding box center [325, 237] width 18 height 11
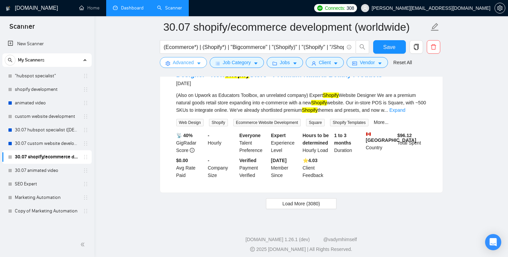
scroll to position [1392, 0]
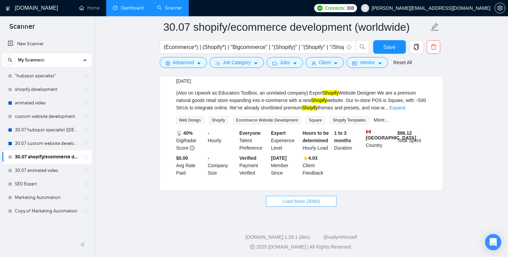
click at [331, 206] on button "Load More (3080)" at bounding box center [301, 201] width 71 height 11
click at [314, 206] on button "Loading..." at bounding box center [301, 201] width 59 height 11
click at [309, 205] on span "Loading..." at bounding box center [302, 200] width 26 height 7
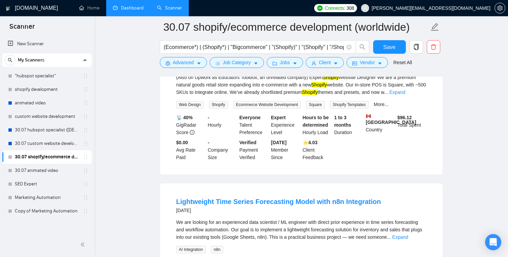
scroll to position [1414, 0]
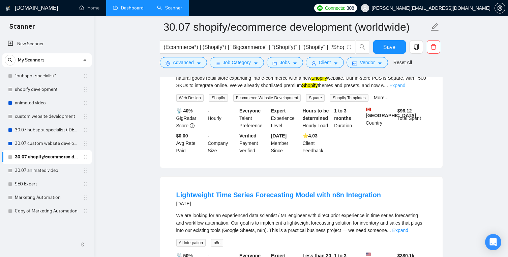
click at [406, 88] on link "Expand" at bounding box center [398, 85] width 16 height 5
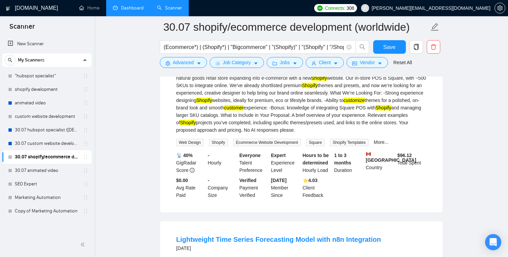
click at [405, 126] on div "(Also on Upwork as Educators Toolbox, an unrelated company) Expert Shopify Webs…" at bounding box center [301, 100] width 250 height 67
drag, startPoint x: 405, startPoint y: 124, endPoint x: 218, endPoint y: 131, distance: 186.4
click at [218, 131] on div "(Also on Upwork as Educators Toolbox, an unrelated company) Expert Shopify Webs…" at bounding box center [301, 100] width 250 height 67
click at [202, 124] on div "(Also on Upwork as Educators Toolbox, an unrelated company) Expert Shopify Webs…" at bounding box center [301, 100] width 250 height 67
drag, startPoint x: 213, startPoint y: 131, endPoint x: 407, endPoint y: 125, distance: 193.7
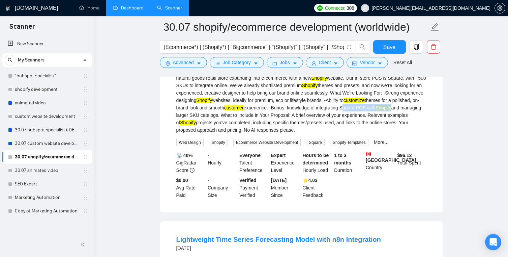
click at [407, 125] on div "(Also on Upwork as Educators Toolbox, an unrelated company) Expert Shopify Webs…" at bounding box center [301, 100] width 250 height 67
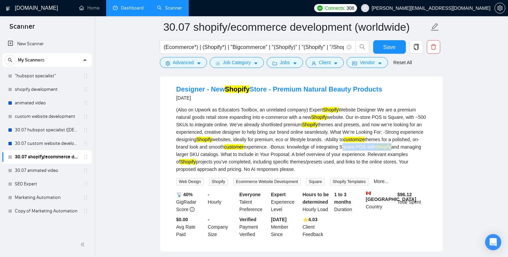
scroll to position [1374, 0]
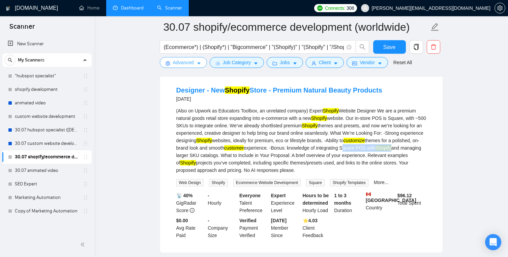
click at [191, 65] on span "Advanced" at bounding box center [183, 62] width 21 height 7
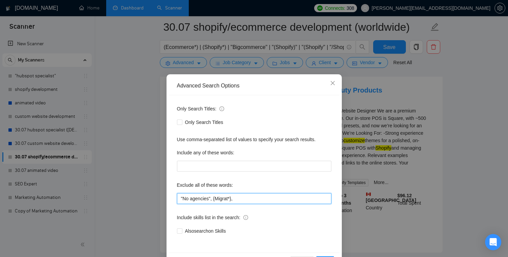
click at [254, 200] on input ""No agencies", {Migrat*}," at bounding box center [254, 198] width 155 height 11
paste input "Guesty"
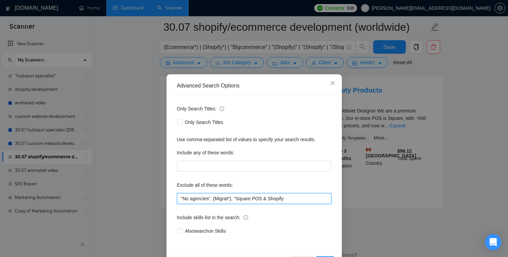
click at [270, 199] on input ""No agencies", {Migrat*}, "Square POS & Shopify" at bounding box center [254, 198] width 155 height 11
click at [335, 80] on span "Close" at bounding box center [333, 83] width 18 height 18
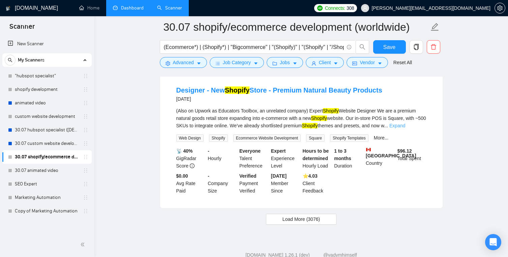
click at [406, 128] on link "Expand" at bounding box center [398, 125] width 16 height 5
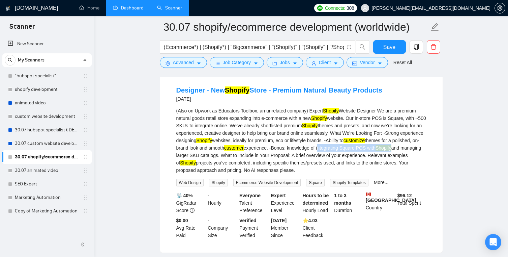
drag, startPoint x: 381, startPoint y: 162, endPoint x: 213, endPoint y: 171, distance: 167.9
click at [213, 171] on div "(Also on Upwork as Educators Toolbox, an unrelated company) Expert Shopify Webs…" at bounding box center [301, 140] width 250 height 67
copy div "integrating Square POS with Shopify"
click at [187, 60] on span "Advanced" at bounding box center [183, 62] width 21 height 7
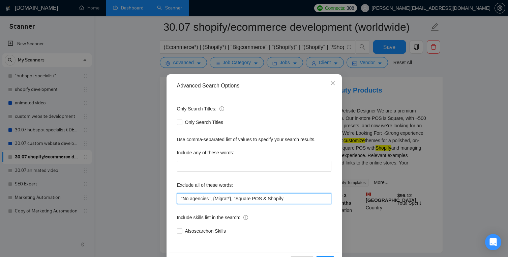
click at [309, 201] on input ""No agencies", {Migrat*}, "Square POS & Shopify" at bounding box center [254, 198] width 155 height 11
drag, startPoint x: 236, startPoint y: 199, endPoint x: 354, endPoint y: 211, distance: 117.6
click at [354, 211] on div "Advanced Search Options Only Search Titles: Only Search Titles Use comma-separa…" at bounding box center [254, 128] width 508 height 257
paste input "integrating Square POS with Shopify"
click at [235, 200] on input ""No agencies", {Migrat*}, integrating Square POS with Shopify" at bounding box center [254, 198] width 155 height 11
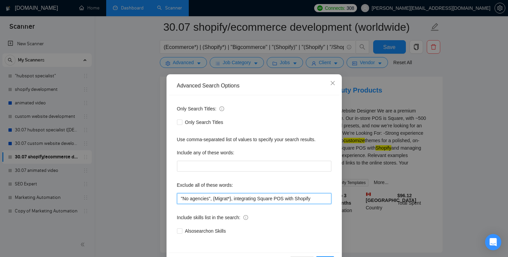
scroll to position [869, 0]
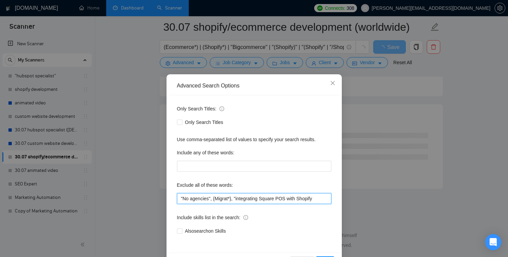
click at [244, 198] on input ""No agencies", {Migrat*}, "integrating Square POS with Shopify" at bounding box center [254, 198] width 155 height 11
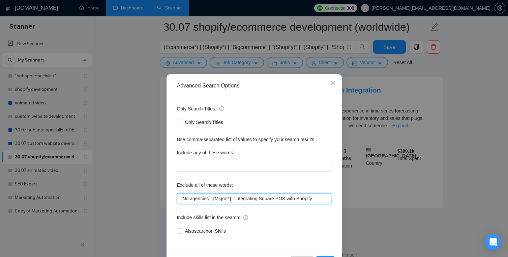
click at [324, 196] on input ""No agencies", {Migrat*}, "integrating Square POS with Shopify" at bounding box center [254, 198] width 155 height 11
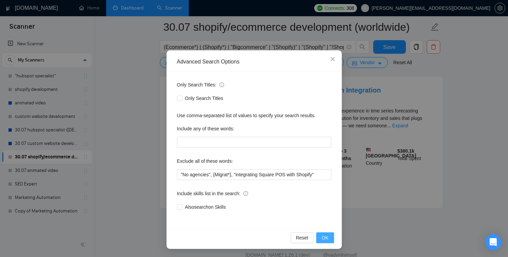
click at [327, 239] on span "OK" at bounding box center [325, 237] width 7 height 7
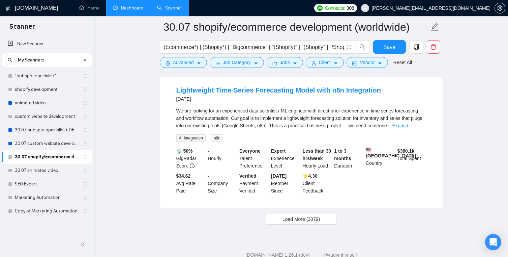
click at [301, 223] on span "Load More (3079)" at bounding box center [301, 218] width 37 height 7
click at [304, 223] on span "Loading..." at bounding box center [302, 218] width 26 height 7
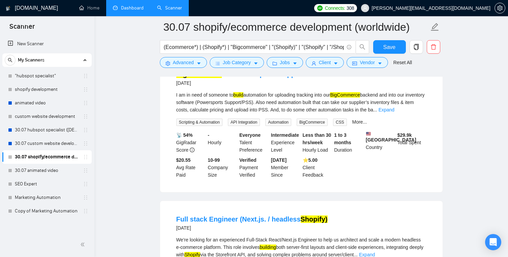
scroll to position [1690, 0]
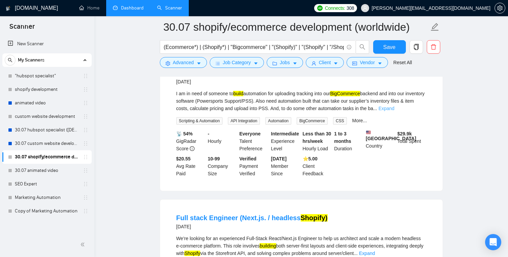
click at [395, 111] on link "Expand" at bounding box center [387, 108] width 16 height 5
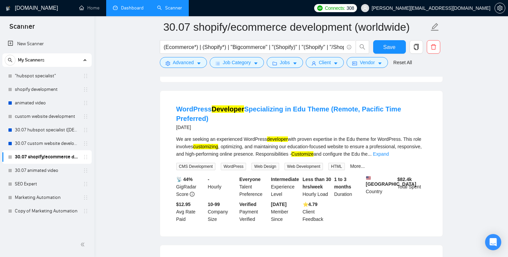
scroll to position [1961, 0]
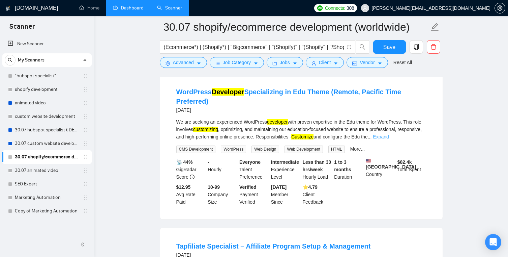
click at [389, 139] on link "Expand" at bounding box center [381, 136] width 16 height 5
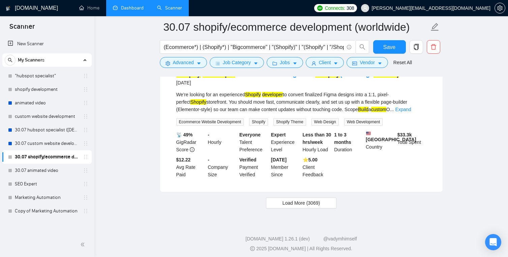
scroll to position [2947, 0]
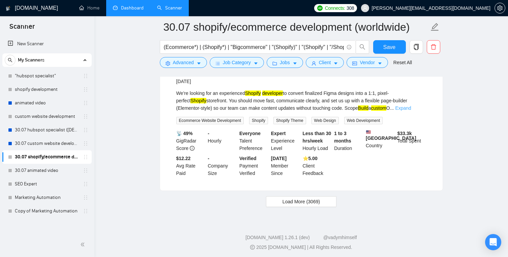
click at [411, 111] on link "Expand" at bounding box center [403, 107] width 16 height 5
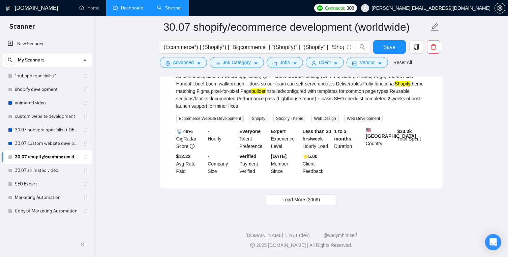
scroll to position [3082, 0]
click at [323, 194] on button "Load More (3069)" at bounding box center [301, 199] width 71 height 11
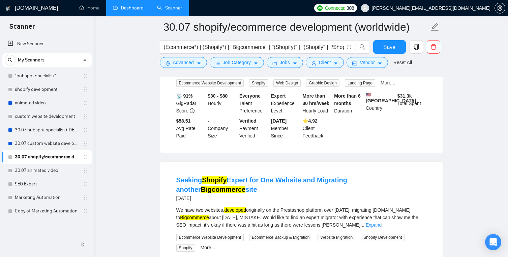
scroll to position [3350, 0]
click at [392, 73] on link "Expand" at bounding box center [384, 69] width 16 height 5
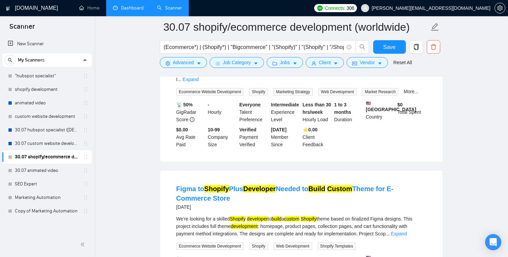
scroll to position [3845, 0]
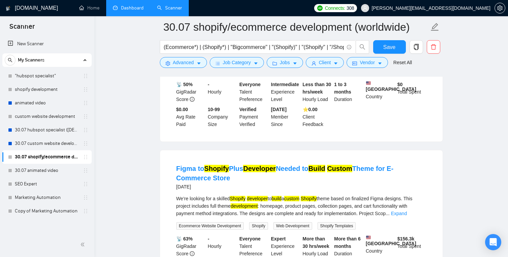
click at [199, 62] on link "Expand" at bounding box center [191, 58] width 16 height 5
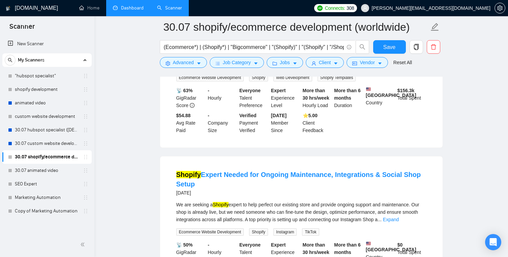
scroll to position [4004, 0]
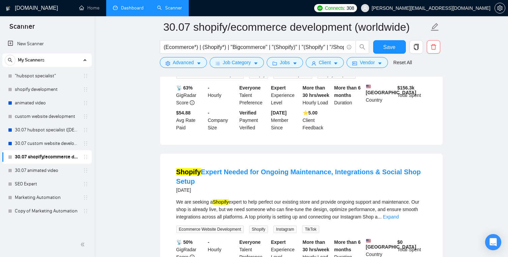
click at [415, 66] on div "We’re looking for a skilled Shopify developer to build a custom Shopify theme b…" at bounding box center [301, 55] width 250 height 22
click at [407, 65] on link "Expand" at bounding box center [399, 62] width 16 height 5
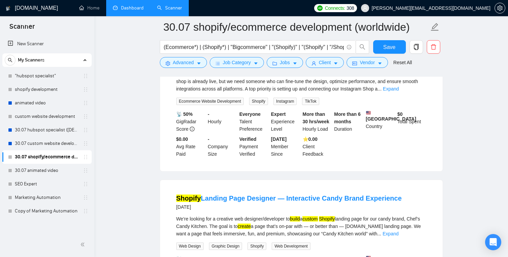
scroll to position [4184, 0]
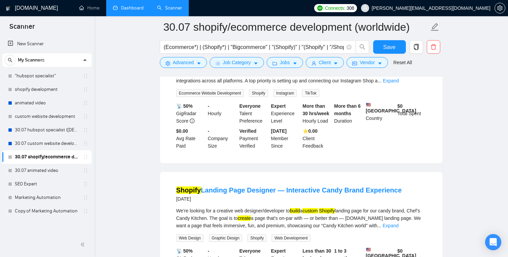
click at [418, 84] on div "We are seeking a Shopify expert to help perfect our existing store and provide …" at bounding box center [301, 73] width 250 height 22
click at [399, 83] on link "Expand" at bounding box center [391, 80] width 16 height 5
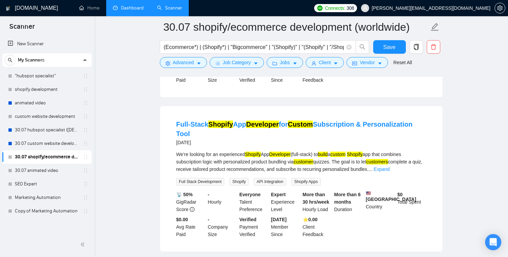
scroll to position [4489, 0]
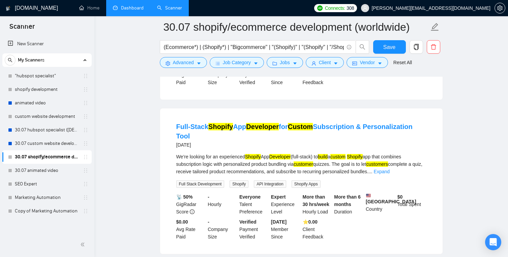
click at [399, 20] on link "Expand" at bounding box center [391, 17] width 16 height 5
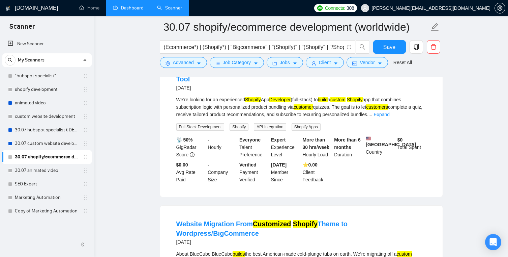
scroll to position [4628, 0]
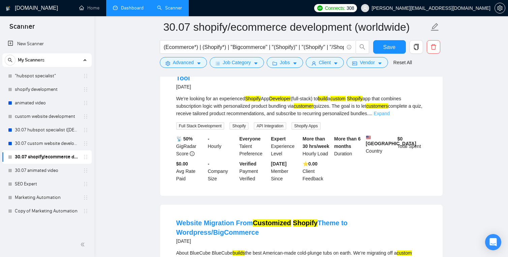
click at [390, 116] on link "Expand" at bounding box center [382, 113] width 16 height 5
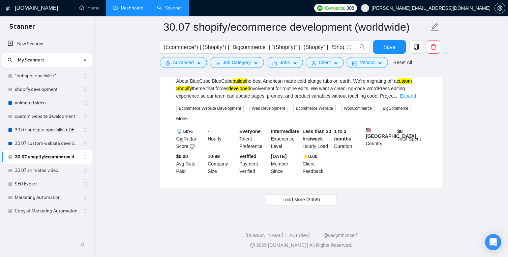
scroll to position [4883, 0]
click at [314, 203] on span "Load More (3059)" at bounding box center [301, 199] width 37 height 7
click at [314, 205] on button "Loading..." at bounding box center [301, 199] width 59 height 11
click at [316, 205] on button "Loading..." at bounding box center [301, 199] width 59 height 11
click at [309, 203] on span "Loading..." at bounding box center [302, 199] width 26 height 7
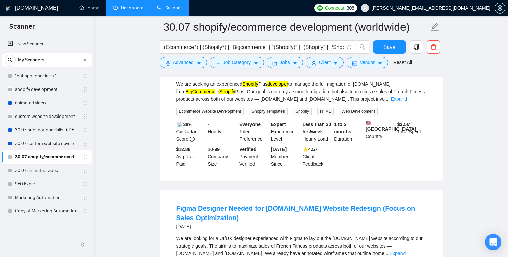
scroll to position [5001, 0]
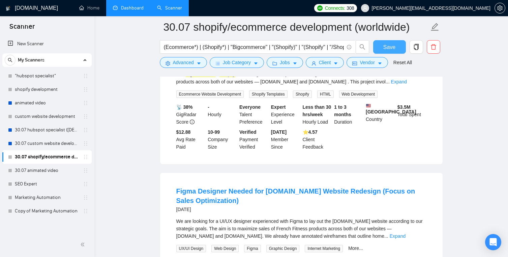
click at [396, 50] on button "Save" at bounding box center [389, 46] width 33 height 13
click at [193, 65] on span "Advanced" at bounding box center [183, 62] width 21 height 7
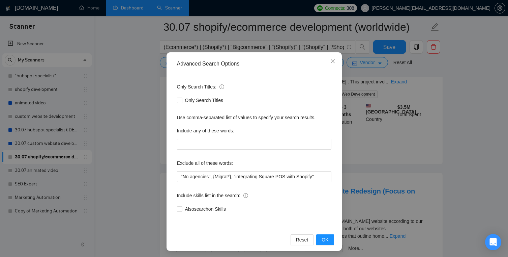
scroll to position [24, 0]
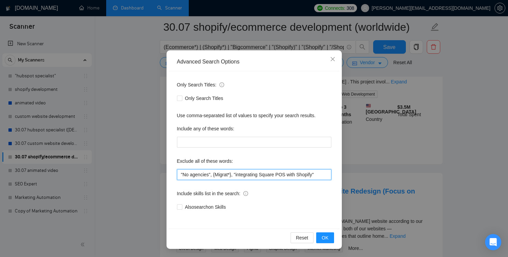
click at [320, 174] on input ""No agencies", {Migrat*}, "integrating Square POS with Shopify"" at bounding box center [254, 174] width 155 height 11
click at [232, 175] on input ""No agencies", {Migrat*}, "integrating Square POS with Shopify"" at bounding box center [254, 174] width 155 height 11
click at [233, 176] on input ""No agencies", {Migrat*}, "integrating Square POS with Shopify"" at bounding box center [254, 174] width 155 height 11
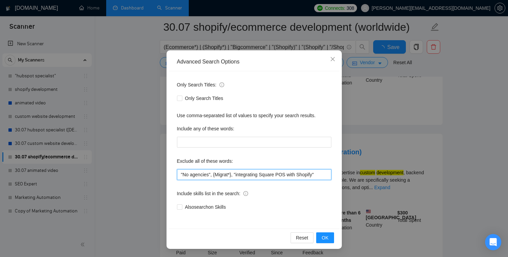
scroll to position [1414, 0]
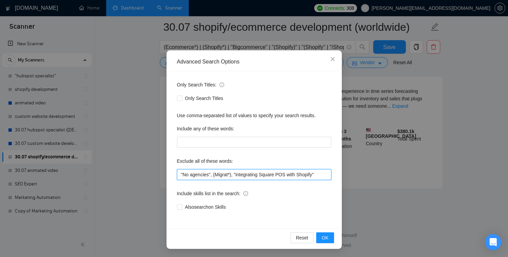
click at [217, 177] on input ""No agencies", {Migrat*), "integrating Square POS with Shopify"" at bounding box center [254, 174] width 155 height 11
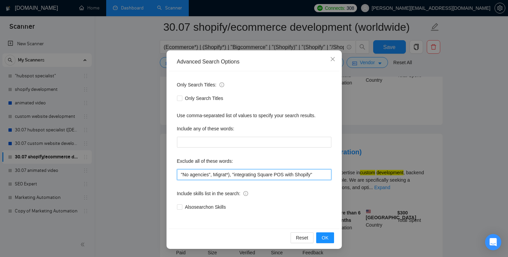
scroll to position [1403, 0]
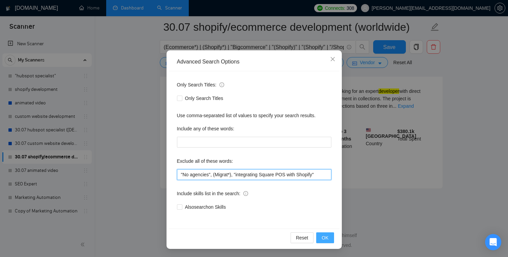
type input ""No agencies", (Migrat*), "integrating Square POS with Shopify""
click at [327, 239] on span "OK" at bounding box center [325, 237] width 7 height 7
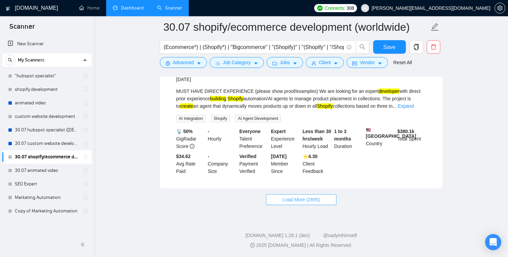
click at [300, 196] on span "Load More (2895)" at bounding box center [301, 199] width 37 height 7
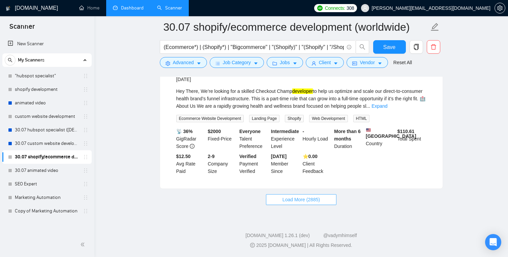
scroll to position [2887, 0]
click at [323, 201] on button "Load More (2885)" at bounding box center [301, 199] width 71 height 11
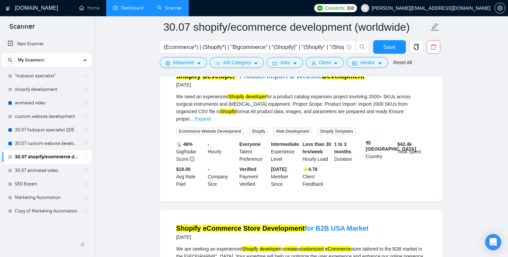
scroll to position [3161, 0]
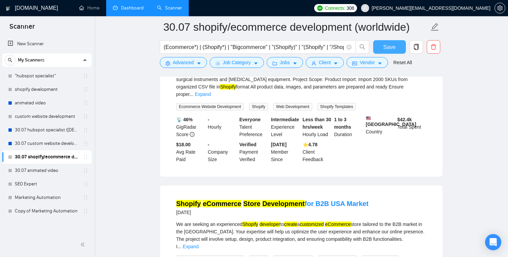
click at [396, 47] on button "Save" at bounding box center [389, 46] width 33 height 13
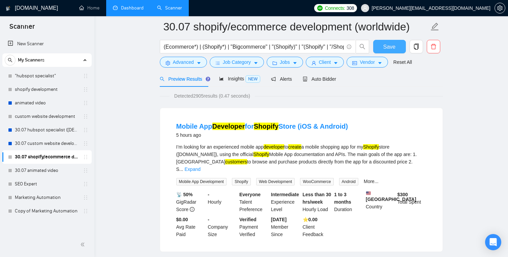
scroll to position [0, 0]
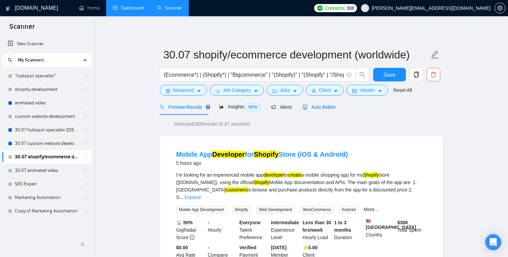
click at [315, 108] on span "Auto Bidder" at bounding box center [319, 106] width 33 height 5
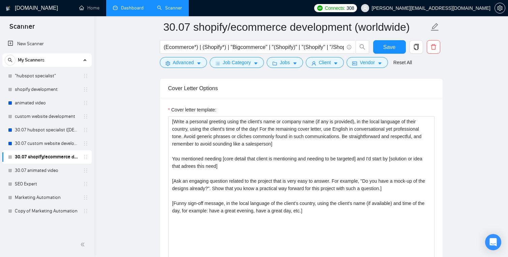
scroll to position [713, 0]
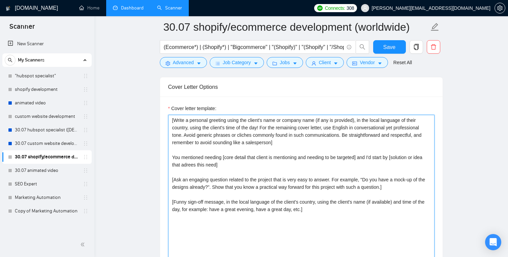
click at [316, 205] on textarea "[Write a personal greeting using the client's name or company name (if any is p…" at bounding box center [301, 191] width 267 height 152
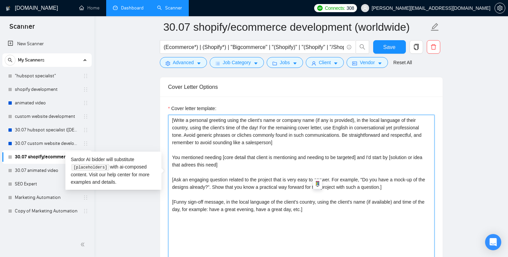
drag, startPoint x: 326, startPoint y: 200, endPoint x: 169, endPoint y: 82, distance: 196.2
click at [169, 96] on div "Cover letter template: [Write a personal greeting using the client's name or co…" at bounding box center [301, 189] width 283 height 186
paste textarea "Lo ips dolorsita co adipisci el SeddOE, TEM-3, in utl ET. Do mag aliquae admi-v…"
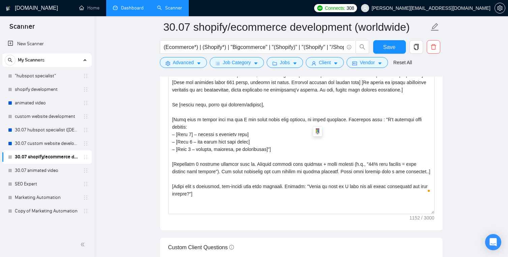
scroll to position [771, 0]
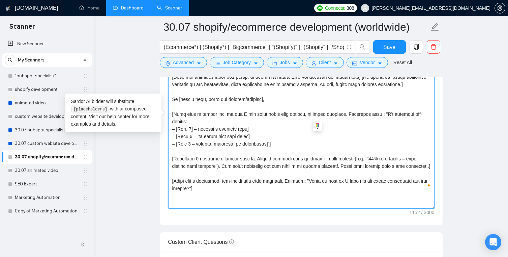
click at [219, 159] on textarea "Cover letter template:" at bounding box center [301, 133] width 267 height 152
click at [236, 184] on textarea "Cover letter template:" at bounding box center [301, 133] width 267 height 152
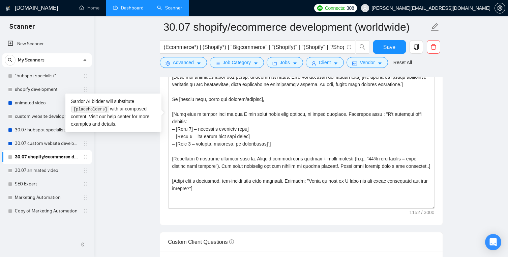
click at [233, 197] on div "Cover letter template:" at bounding box center [301, 131] width 283 height 186
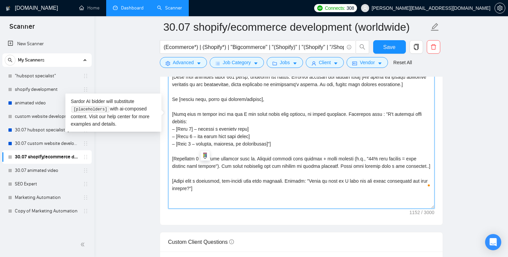
drag, startPoint x: 215, startPoint y: 169, endPoint x: 169, endPoint y: 152, distance: 49.3
click at [169, 152] on textarea "Cover letter template:" at bounding box center [301, 133] width 267 height 152
paste textarea "Match the job's needs with a standout project from my portfolio. Pick 1–2 proje…"
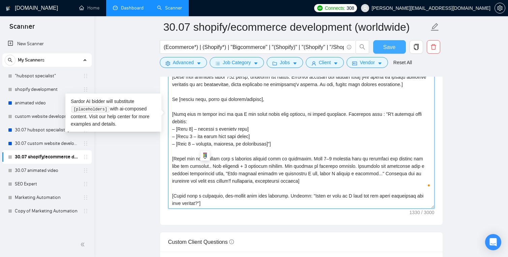
type textarea "[Lo ips dolorsita co adipisci el SeddOE, TEM-1, in utl ET. Do mag aliquae admi-…"
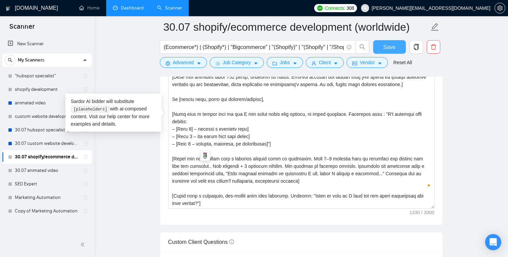
click at [385, 41] on button "Save" at bounding box center [389, 46] width 33 height 13
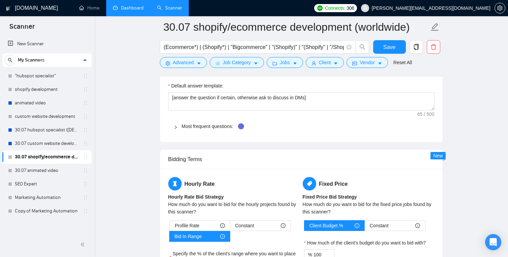
scroll to position [915, 0]
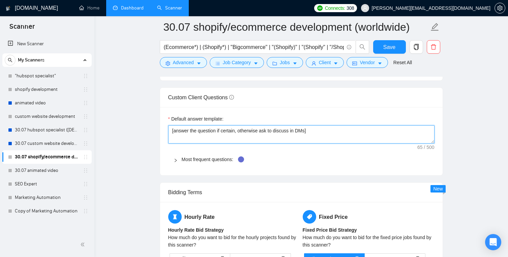
click at [334, 125] on textarea "[answer the question if certain, otherwise ask to discuss in DMs]" at bounding box center [301, 134] width 267 height 18
click at [278, 125] on textarea "[answer the question if certain, otherwise ask to discuss in DMs]" at bounding box center [301, 134] width 267 height 18
paste textarea "​[Based on the provided context, craft a positive, human-like response that add…"
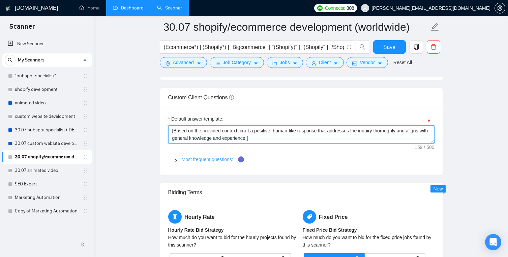
type textarea "​[Based on the provided context, craft a positive, human-like response that add…"
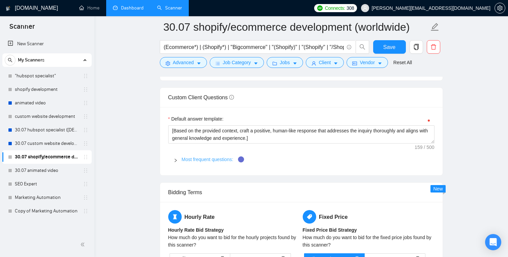
click at [202, 157] on link "Most frequent questions:" at bounding box center [208, 159] width 52 height 5
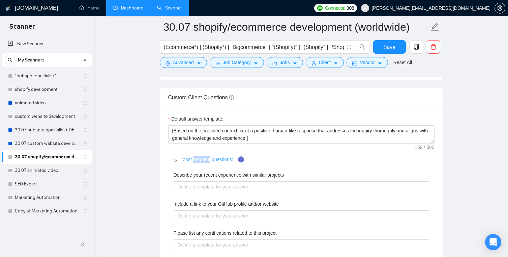
click at [202, 157] on link "Most frequent questions:" at bounding box center [208, 159] width 52 height 5
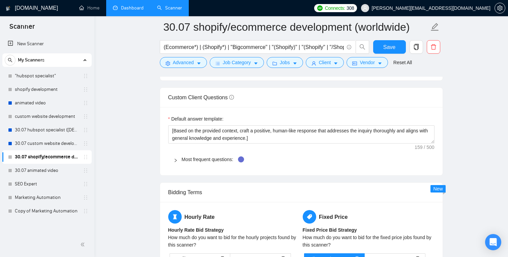
click at [204, 156] on span "Most frequent questions:" at bounding box center [306, 159] width 248 height 7
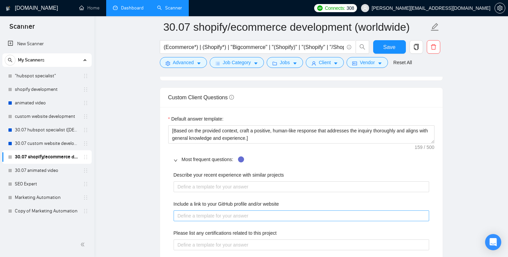
scroll to position [918, 0]
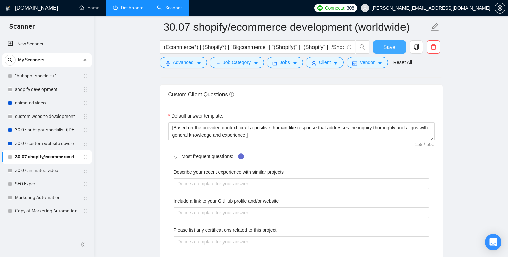
click at [385, 44] on span "Save" at bounding box center [390, 47] width 12 height 8
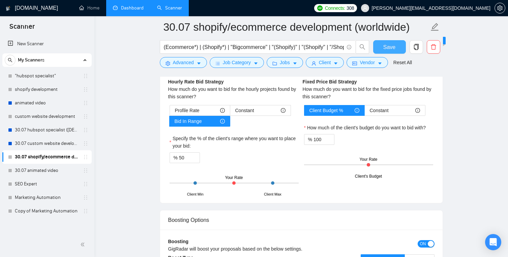
scroll to position [1059, 0]
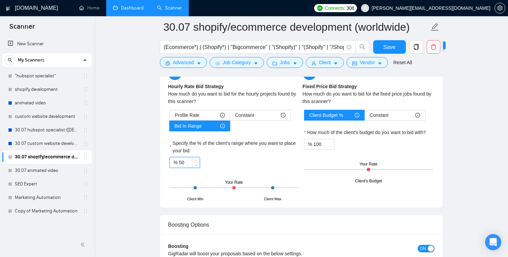
click at [187, 157] on input "50" at bounding box center [189, 162] width 21 height 10
click at [200, 110] on div "Profile Rate" at bounding box center [200, 115] width 50 height 10
click at [170, 117] on input "Profile Rate" at bounding box center [170, 117] width 0 height 0
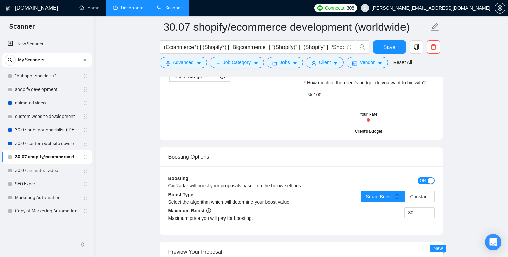
scroll to position [1116, 0]
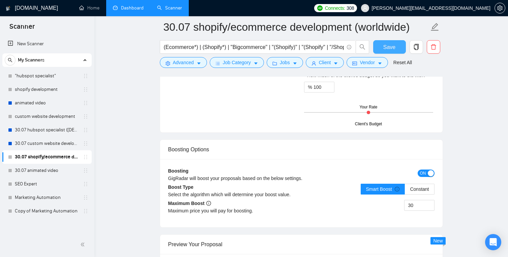
click at [384, 44] on span "Save" at bounding box center [390, 47] width 12 height 8
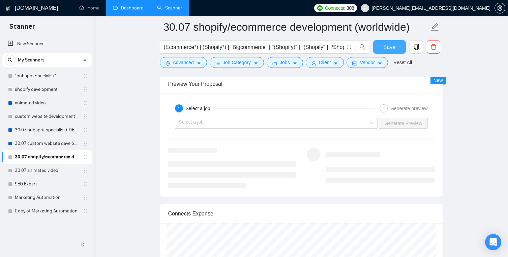
scroll to position [1278, 0]
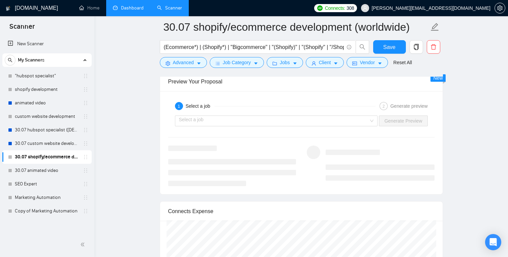
click at [303, 113] on div "Select a job Generate Preview" at bounding box center [302, 121] width 268 height 16
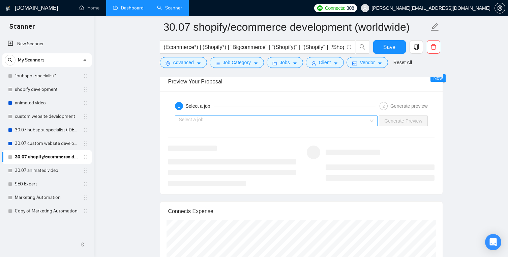
click at [304, 116] on input "search" at bounding box center [274, 121] width 190 height 10
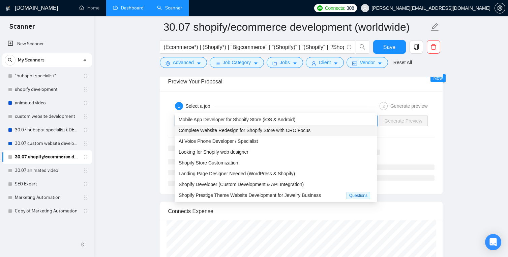
click at [302, 129] on span "Complete Website Redesign for Shopify Store with CRO Focus" at bounding box center [245, 130] width 132 height 5
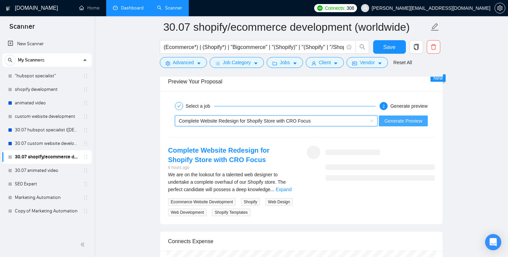
click at [398, 117] on span "Generate Preview" at bounding box center [404, 120] width 38 height 7
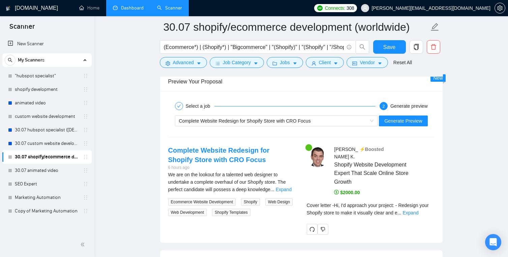
click at [431, 201] on div "Cover letter - Hi, I'd approach your project: - Redesign your Shopify store to …" at bounding box center [371, 208] width 128 height 15
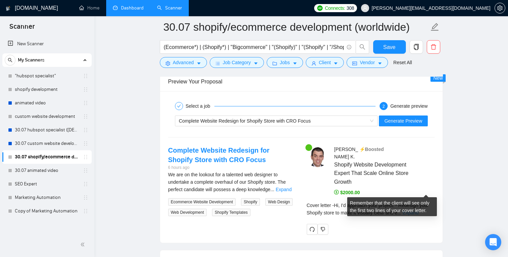
click at [419, 210] on link "Expand" at bounding box center [411, 212] width 16 height 5
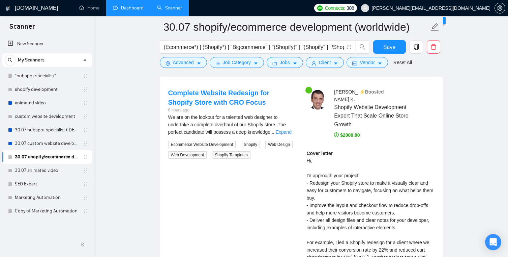
scroll to position [1326, 0]
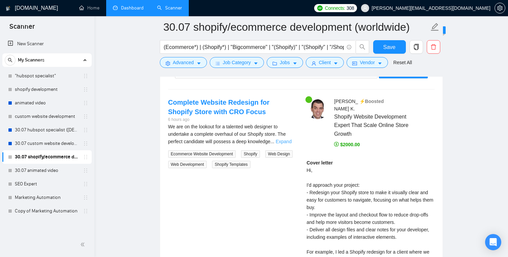
click at [287, 139] on link "Expand" at bounding box center [284, 141] width 16 height 5
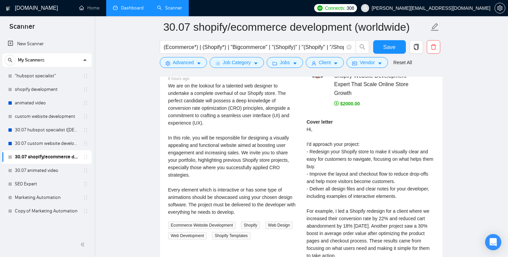
scroll to position [1368, 0]
drag, startPoint x: 266, startPoint y: 139, endPoint x: 293, endPoint y: 138, distance: 27.0
click at [293, 138] on div "We are on the lookout for a talented web designer to undertake a complete overh…" at bounding box center [232, 148] width 128 height 134
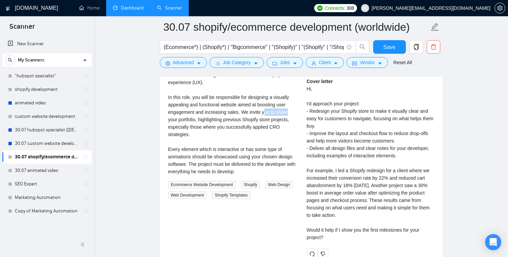
scroll to position [1408, 0]
click at [235, 104] on div "We are on the lookout for a talented web designer to undertake a complete overh…" at bounding box center [232, 108] width 128 height 134
drag, startPoint x: 176, startPoint y: 104, endPoint x: 243, endPoint y: 104, distance: 66.8
click at [244, 104] on div "We are on the lookout for a talented web designer to undertake a complete overh…" at bounding box center [232, 108] width 128 height 134
click at [388, 49] on span "Save" at bounding box center [390, 47] width 12 height 8
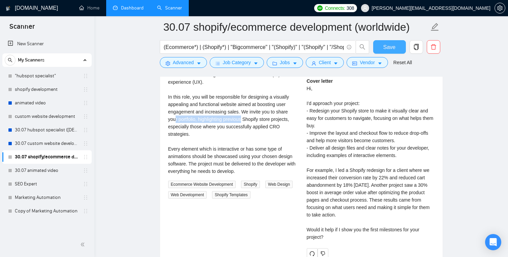
scroll to position [1400, 0]
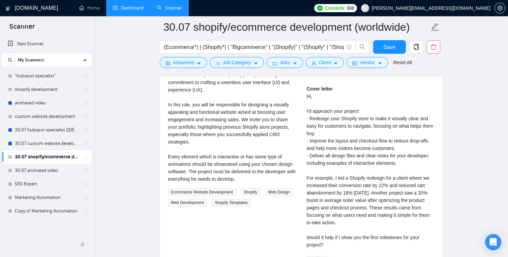
click at [265, 115] on div "We are on the lookout for a talented web designer to undertake a complete overh…" at bounding box center [232, 116] width 128 height 134
drag, startPoint x: 243, startPoint y: 104, endPoint x: 299, endPoint y: 115, distance: 56.5
click at [299, 115] on div "Complete Website Redesign for Shopify Store with CRO Focus 6 hours ago We are o…" at bounding box center [232, 115] width 139 height 183
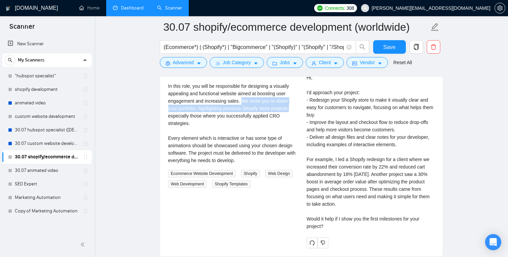
scroll to position [1418, 0]
click at [393, 49] on span "Save" at bounding box center [390, 47] width 12 height 8
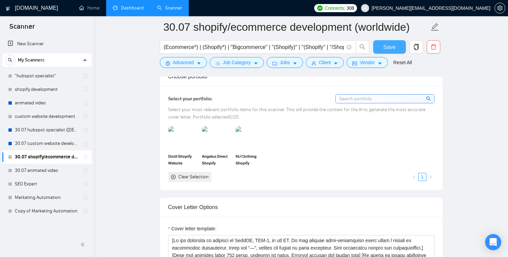
scroll to position [0, 0]
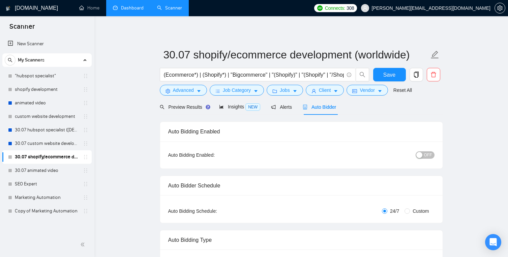
click at [424, 156] on button "OFF" at bounding box center [425, 154] width 19 height 7
click at [388, 71] on span "Save" at bounding box center [390, 75] width 12 height 8
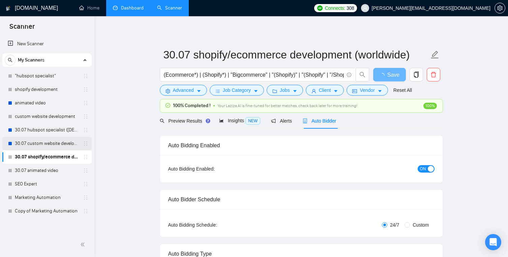
click at [48, 142] on link "30.07 custom website development" at bounding box center [47, 143] width 64 height 13
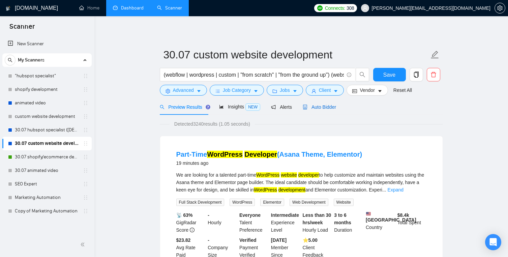
click at [324, 110] on div "Auto Bidder" at bounding box center [319, 106] width 33 height 7
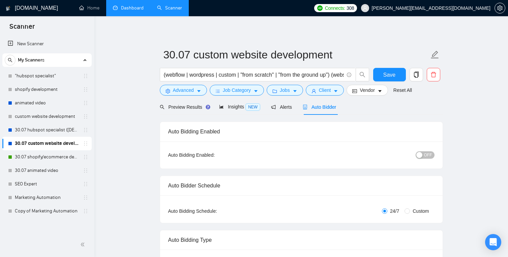
click at [423, 155] on button "OFF" at bounding box center [425, 154] width 19 height 7
click at [393, 77] on span "Save" at bounding box center [390, 75] width 12 height 8
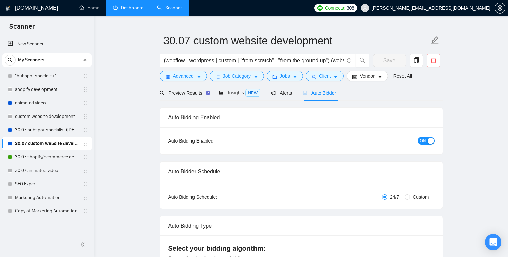
scroll to position [16, 0]
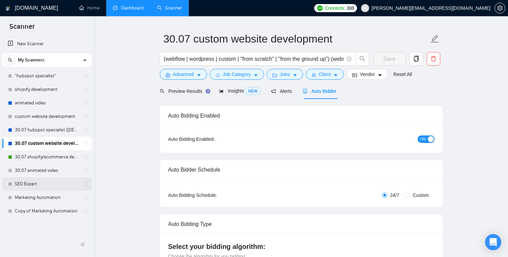
click at [60, 185] on link "SEO Expert" at bounding box center [47, 183] width 64 height 13
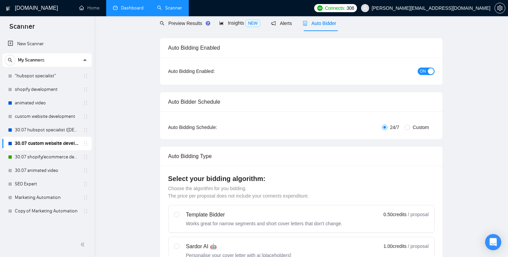
scroll to position [0, 0]
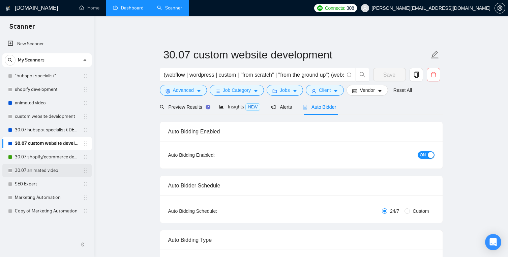
click at [20, 176] on link "30.07 animated video" at bounding box center [47, 170] width 64 height 13
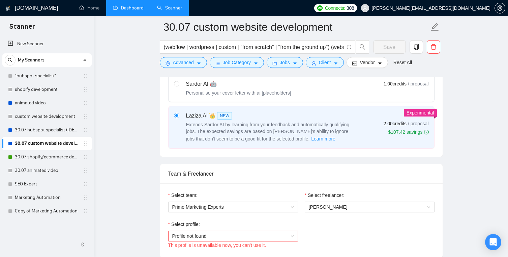
scroll to position [289, 0]
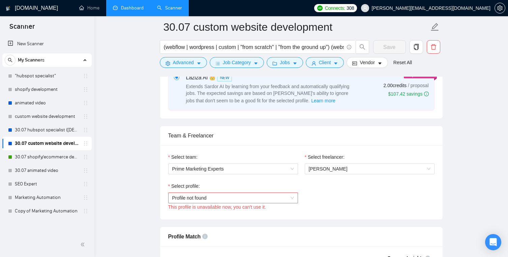
click at [262, 193] on span "Profile not found" at bounding box center [233, 198] width 122 height 10
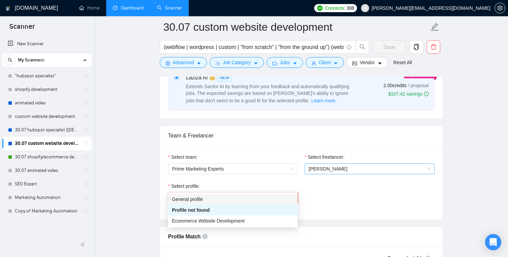
click at [318, 164] on span "[PERSON_NAME]" at bounding box center [370, 169] width 122 height 10
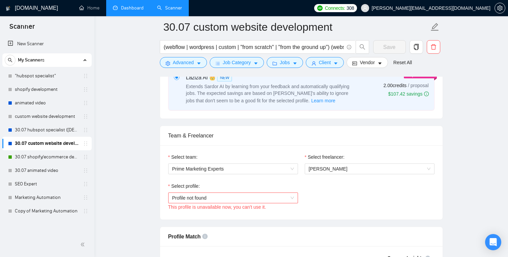
click at [319, 196] on div "Select profile: Profile not found This profile is unavailable now, you can't us…" at bounding box center [301, 196] width 273 height 29
